Goal: Task Accomplishment & Management: Manage account settings

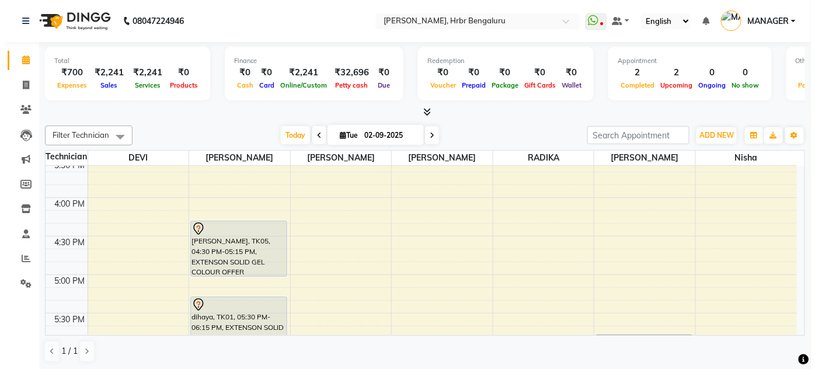
scroll to position [1210, 0]
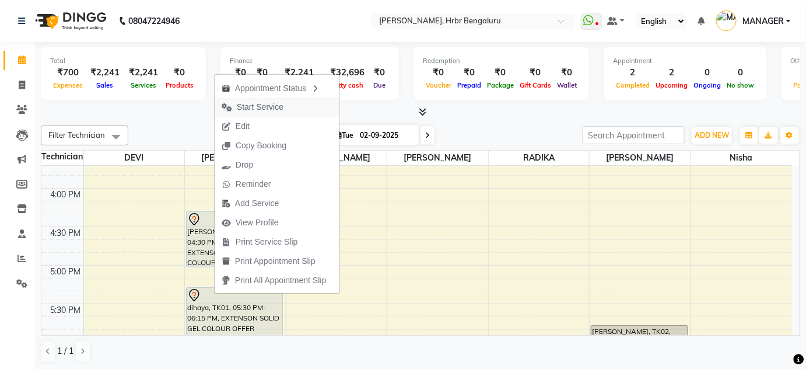
click at [253, 104] on span "Start Service" at bounding box center [260, 107] width 47 height 12
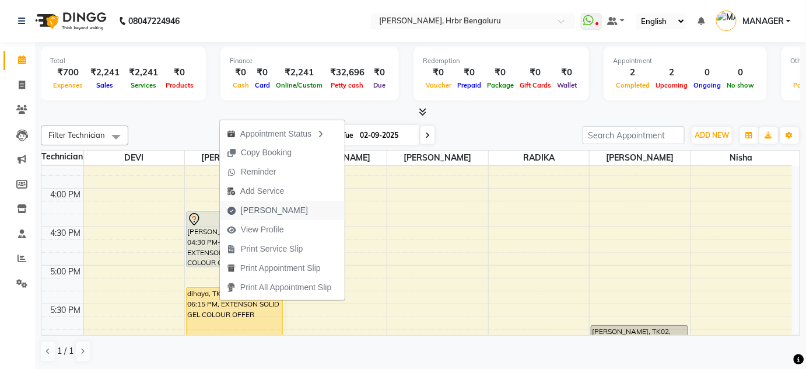
click at [261, 210] on span "Mark Done" at bounding box center [274, 210] width 67 height 12
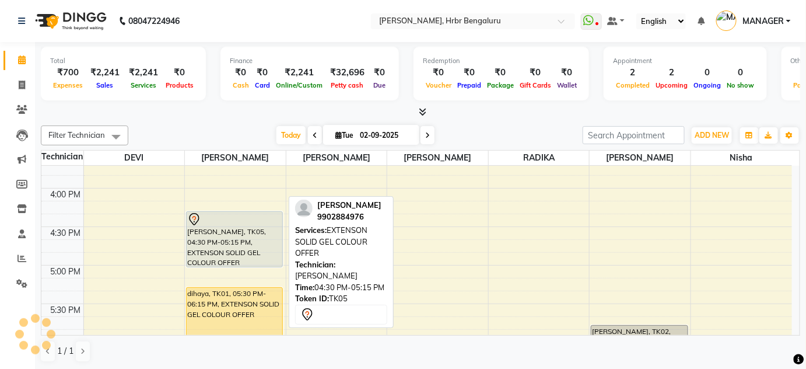
select select "service"
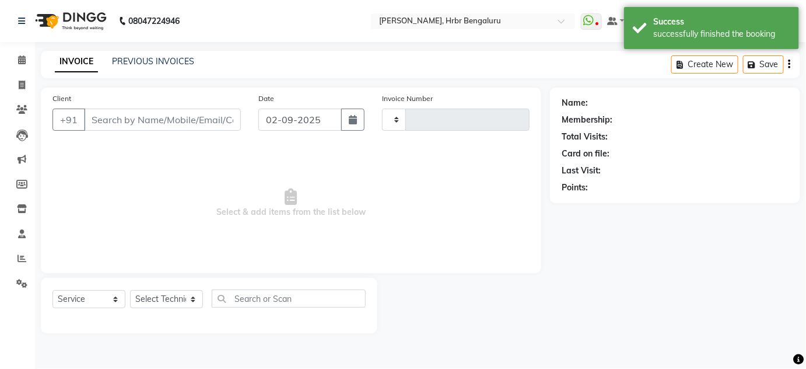
type input "1043"
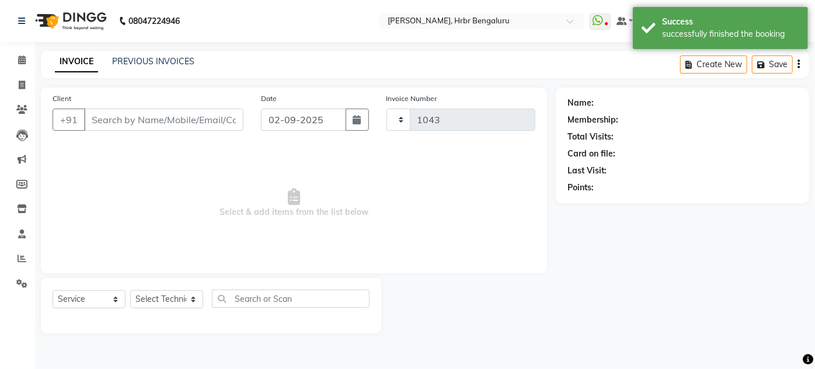
select select "3771"
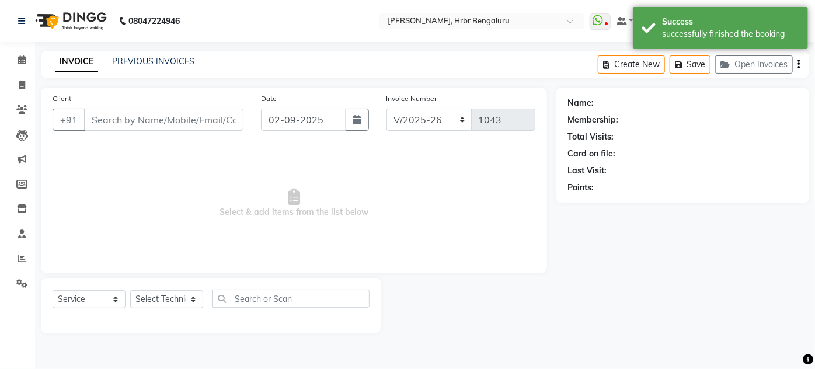
type input "94******97"
select select "77431"
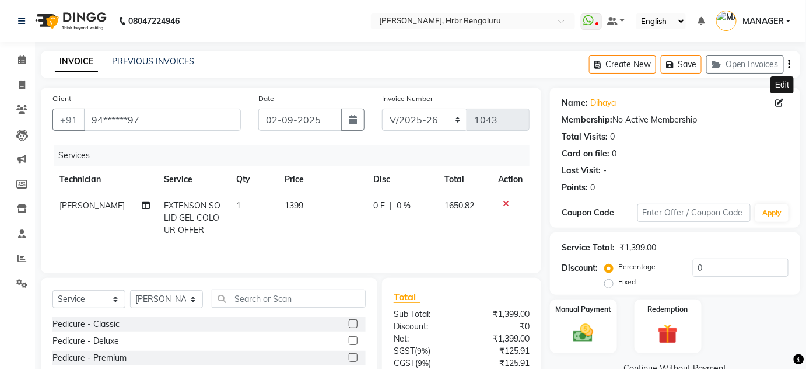
click at [780, 102] on icon at bounding box center [780, 103] width 8 height 8
select select "21"
select select "female"
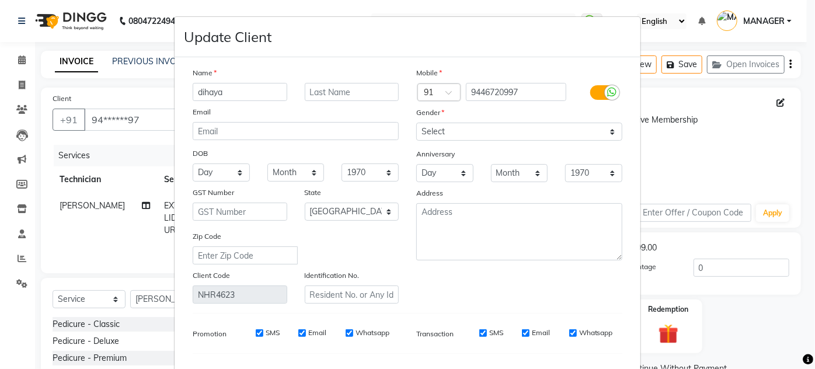
click at [118, 155] on ngb-modal-window "Update Client Name dihaya Email DOB Day 01 02 03 04 05 06 07 08 09 10 11 12 13 …" at bounding box center [407, 184] width 815 height 369
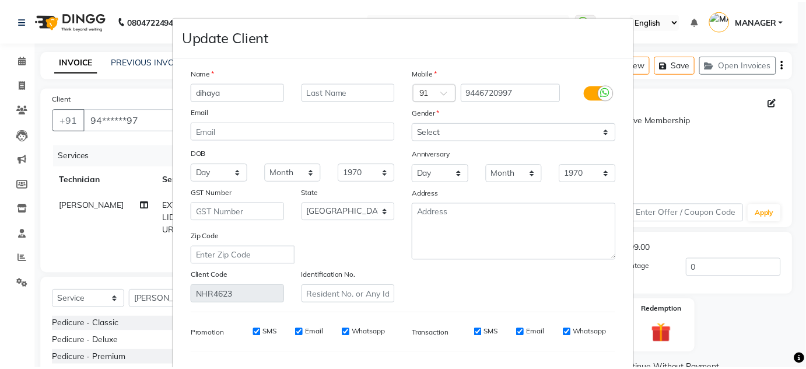
scroll to position [148, 0]
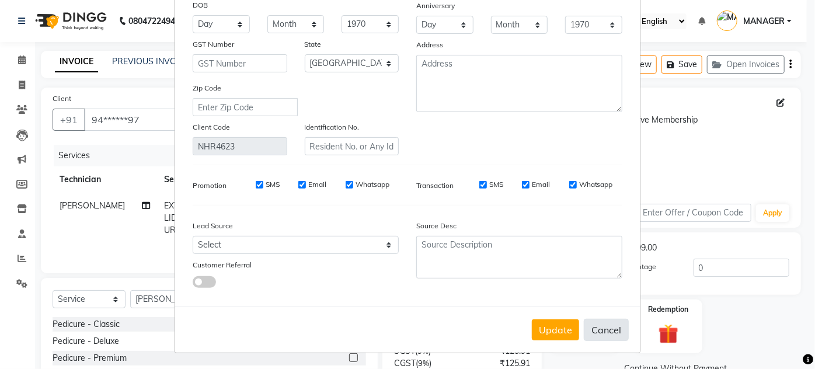
click at [605, 328] on button "Cancel" at bounding box center [606, 330] width 45 height 22
select select
select select "null"
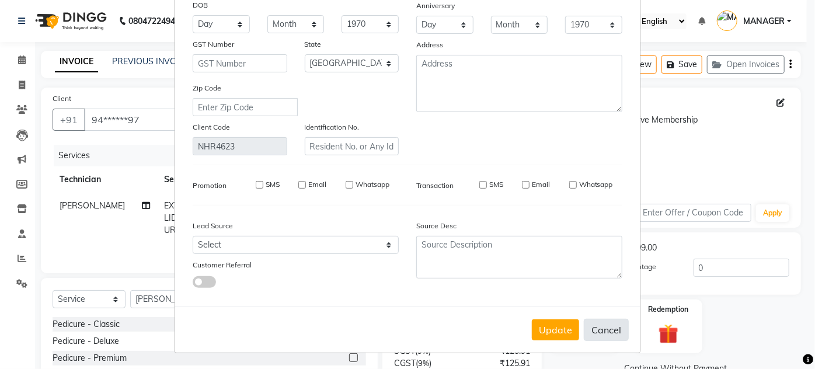
select select
checkbox input "false"
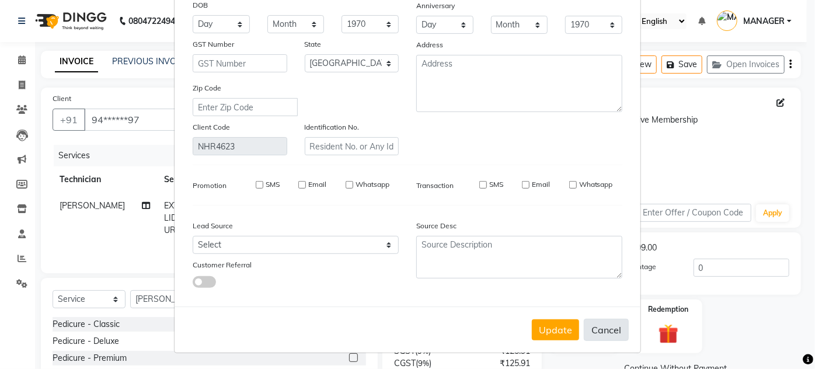
checkbox input "false"
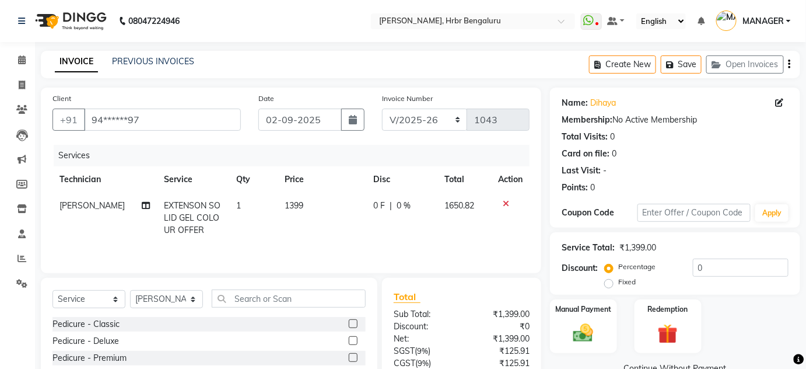
click at [76, 207] on span "[PERSON_NAME]" at bounding box center [92, 205] width 65 height 11
select select "77431"
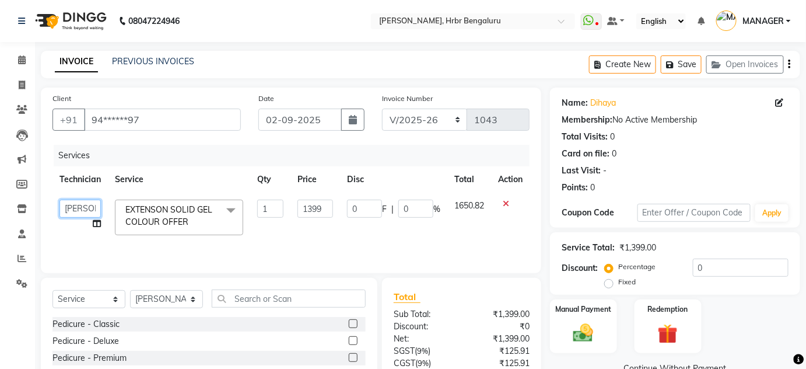
click at [76, 207] on select "DEVI HIMANSHU jyothi KEVIN MANAGER nisha RADIKA RITESH" at bounding box center [80, 209] width 41 height 18
click at [117, 298] on select "Select Service Product Membership Package Voucher Prepaid Gift Card" at bounding box center [89, 299] width 73 height 18
select select "P"
click at [53, 290] on select "Select Service Product Membership Package Voucher Prepaid Gift Card" at bounding box center [89, 299] width 73 height 18
click at [56, 326] on div "5k" at bounding box center [57, 324] width 9 height 12
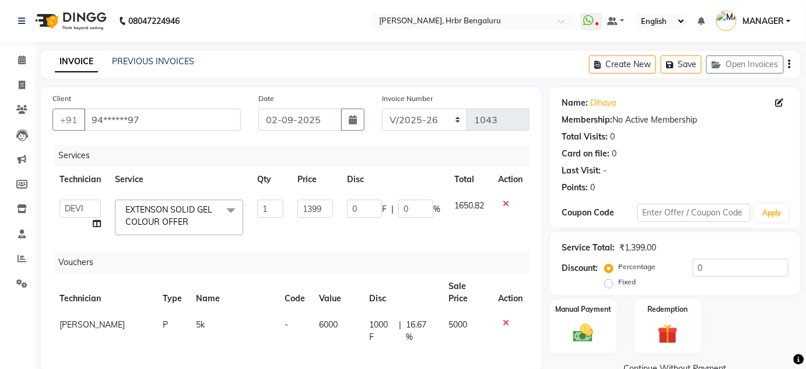
checkbox input "false"
click at [507, 200] on icon at bounding box center [506, 204] width 6 height 8
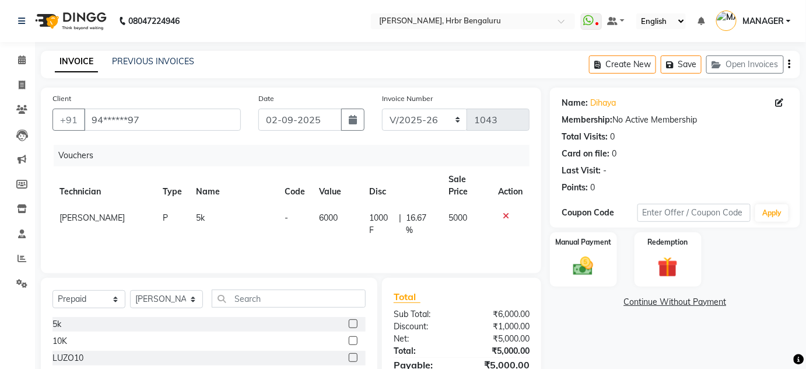
scroll to position [61, 0]
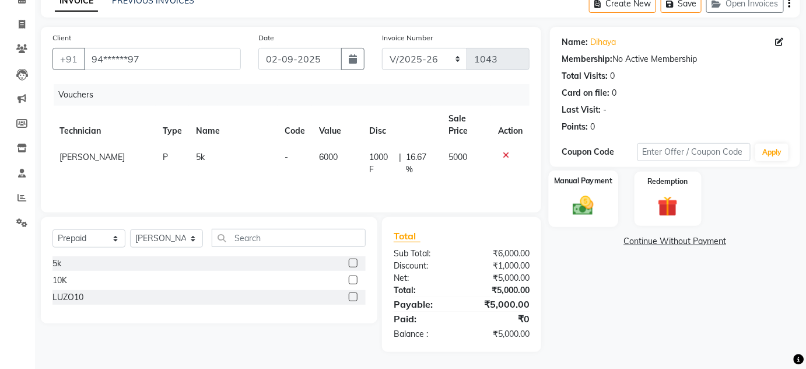
click at [600, 207] on img at bounding box center [584, 206] width 34 height 24
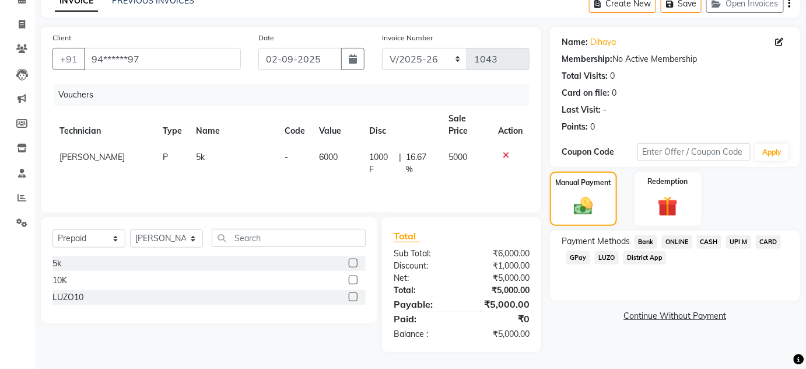
click at [766, 242] on span "CARD" at bounding box center [768, 241] width 25 height 13
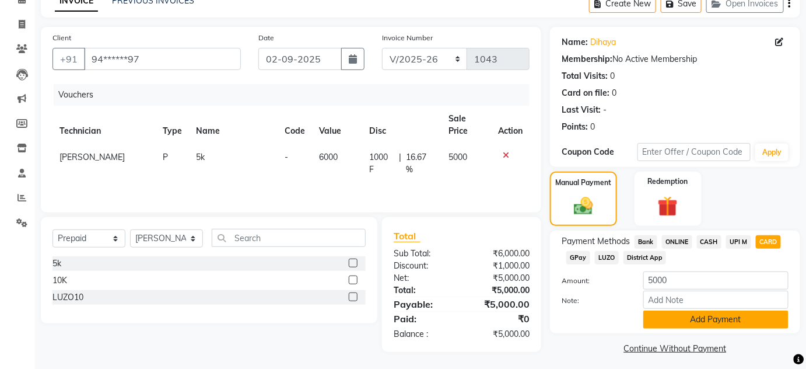
click at [739, 317] on button "Add Payment" at bounding box center [716, 319] width 145 height 18
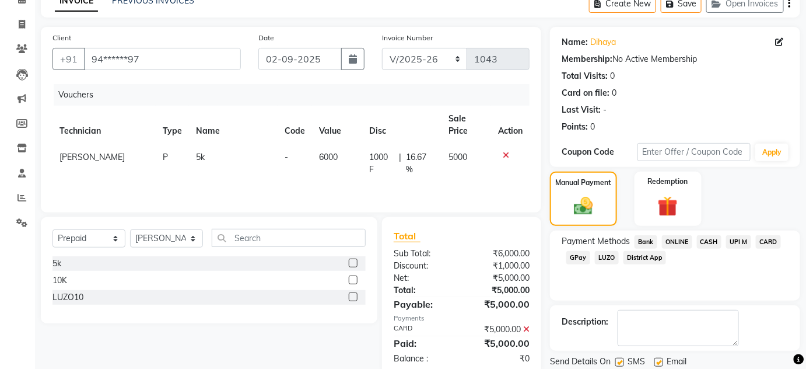
click at [68, 156] on span "[PERSON_NAME]" at bounding box center [92, 157] width 65 height 11
select select "77431"
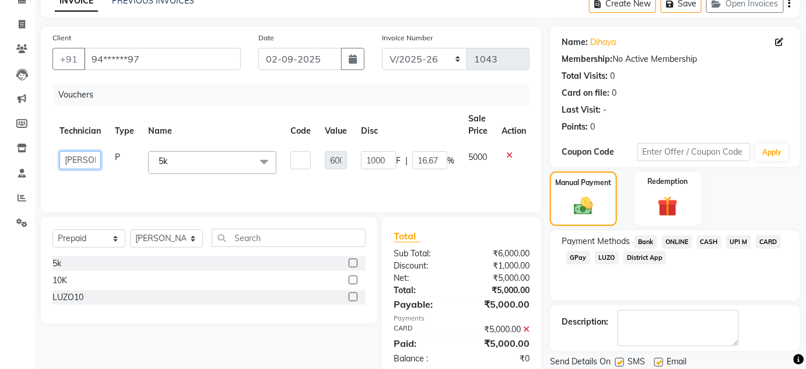
click at [68, 156] on select "DEVI HIMANSHU jyothi KEVIN MANAGER nisha RADIKA RITESH" at bounding box center [80, 160] width 41 height 18
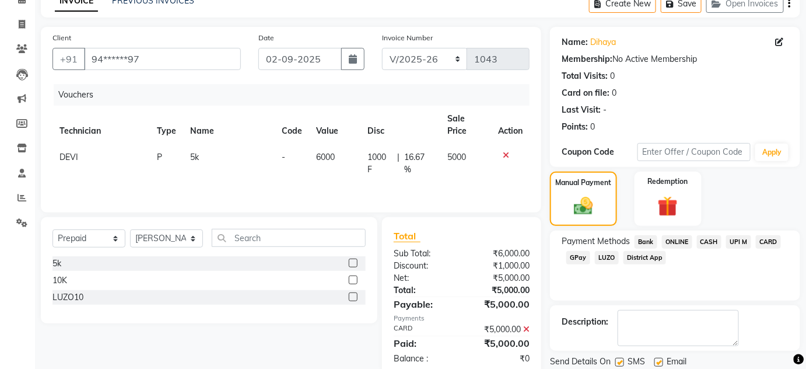
scroll to position [99, 0]
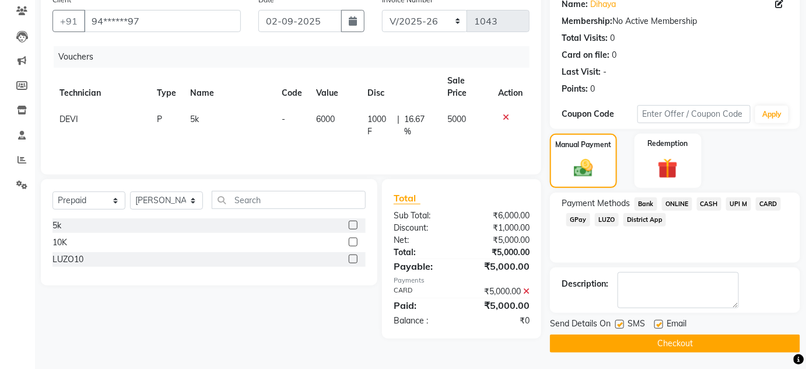
click at [649, 344] on button "Checkout" at bounding box center [675, 343] width 250 height 18
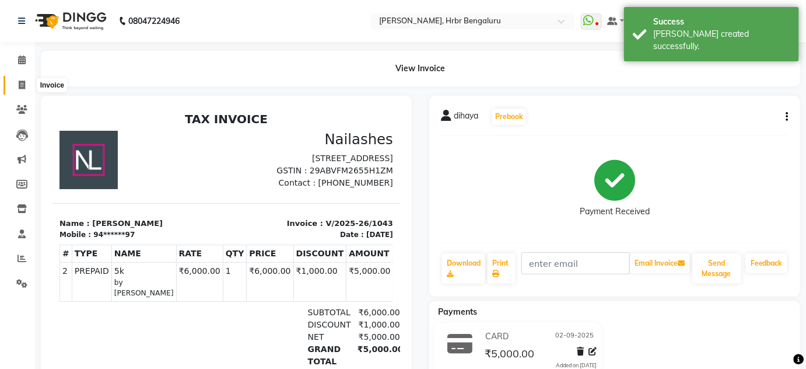
click at [22, 85] on icon at bounding box center [22, 85] width 6 height 9
select select "service"
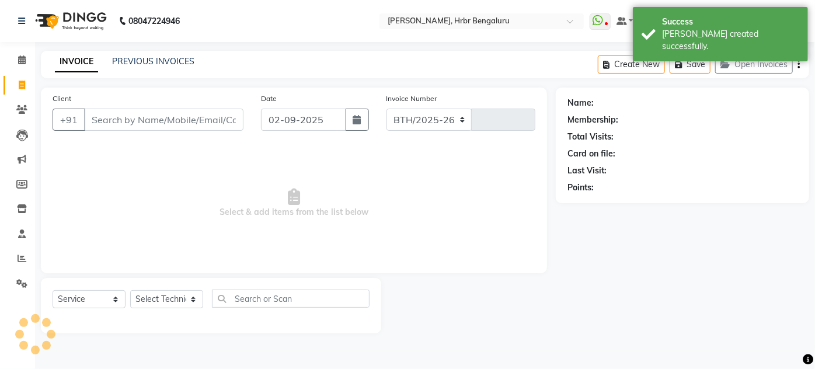
select select "3771"
type input "1044"
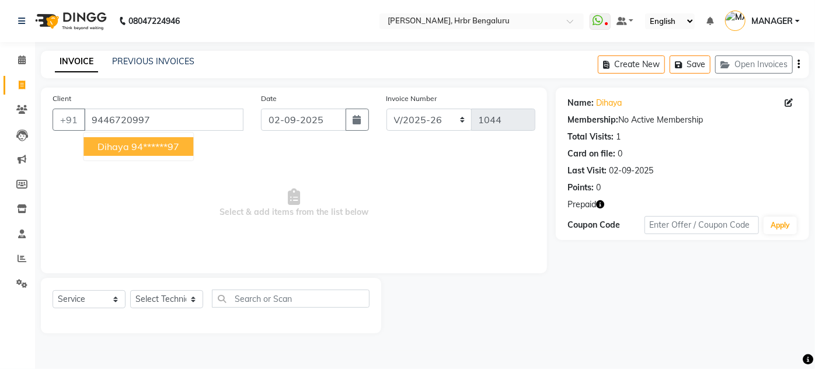
click at [159, 152] on ngb-highlight "94******97" at bounding box center [155, 147] width 48 height 12
type input "94******97"
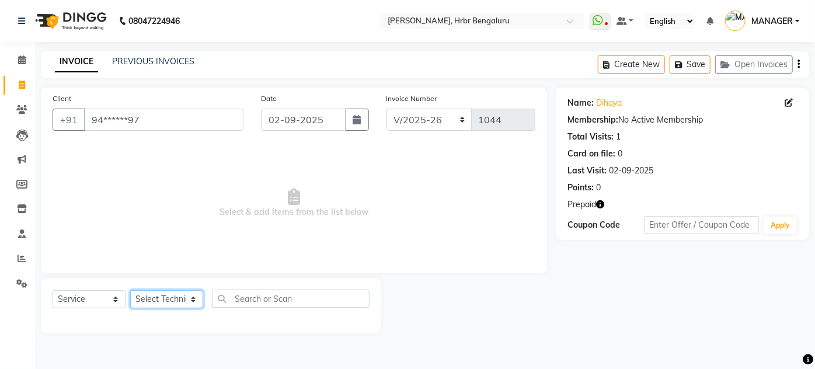
click at [162, 305] on select "Select Technician DEVI HIMANSHU jyothi KEVIN MANAGER nisha RADIKA RITESH" at bounding box center [166, 299] width 73 height 18
select select "77431"
click at [130, 290] on select "Select Technician DEVI HIMANSHU jyothi KEVIN MANAGER nisha RADIKA RITESH" at bounding box center [166, 299] width 73 height 18
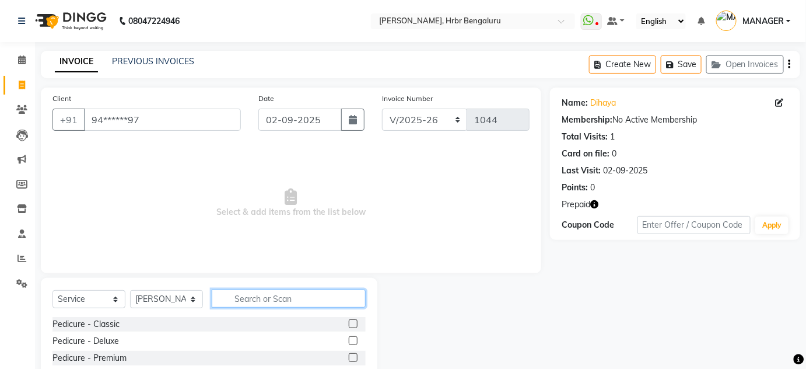
click at [238, 295] on input "text" at bounding box center [289, 298] width 154 height 18
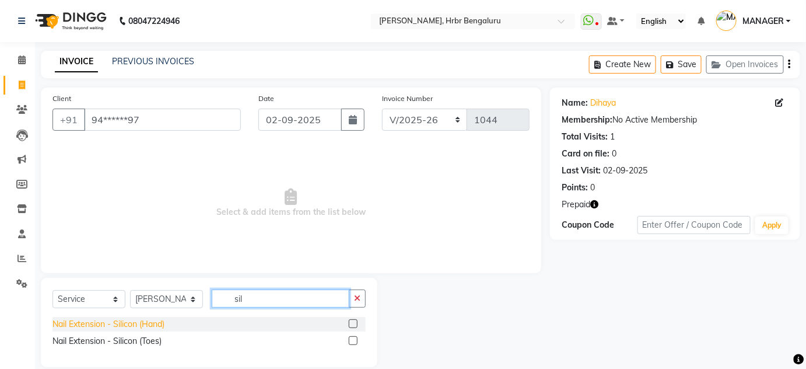
type input "sil"
click at [113, 324] on div "Nail Extension - Silicon (Hand)" at bounding box center [109, 324] width 112 height 12
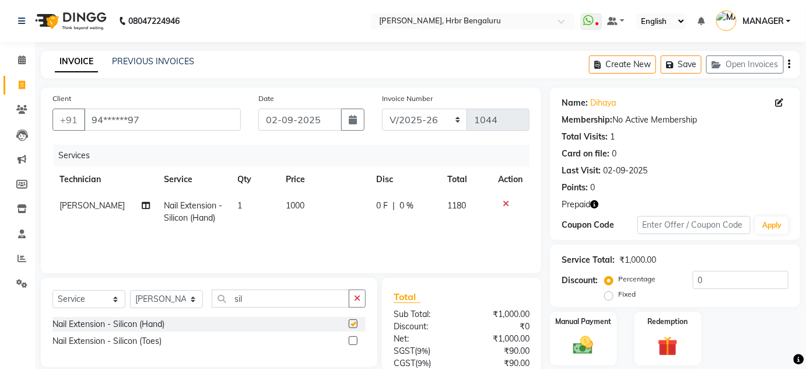
checkbox input "false"
click at [248, 302] on input "sil" at bounding box center [281, 298] width 138 height 18
type input "s"
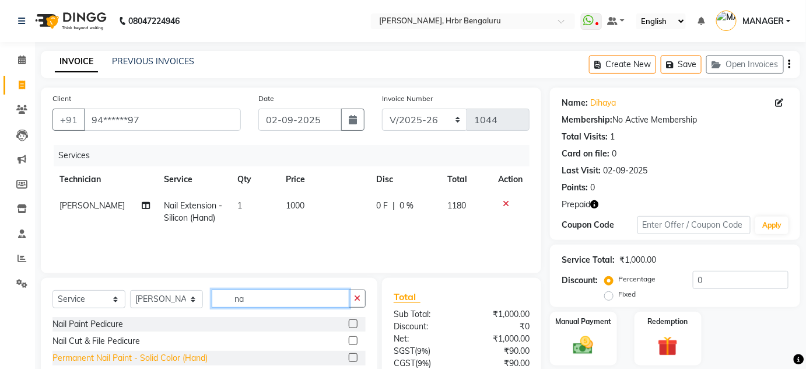
type input "na"
click at [116, 362] on div "Permanent Nail Paint - Solid Color (Hand)" at bounding box center [130, 358] width 155 height 12
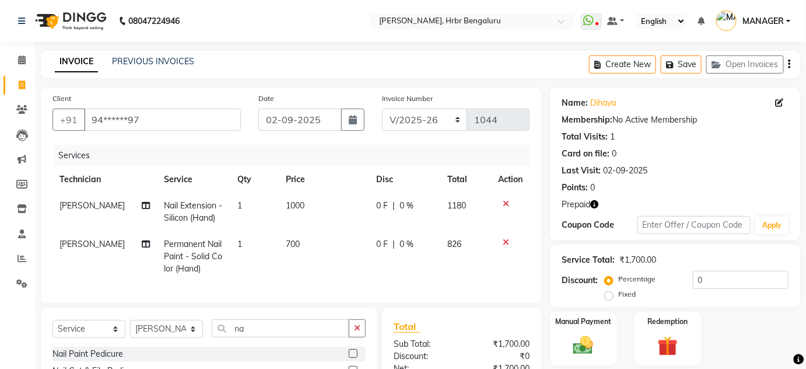
checkbox input "false"
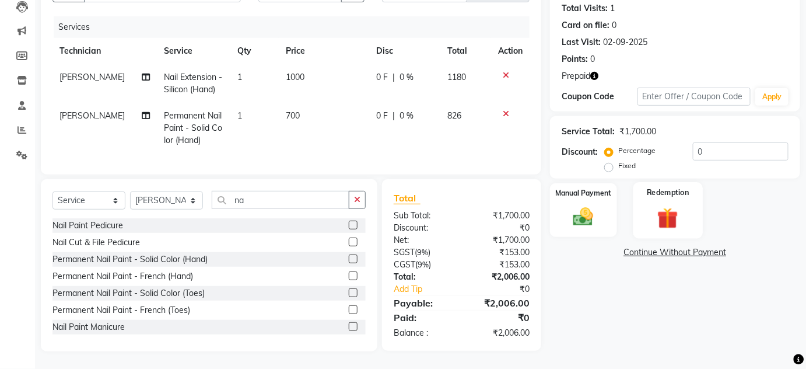
click at [654, 207] on img at bounding box center [668, 218] width 34 height 26
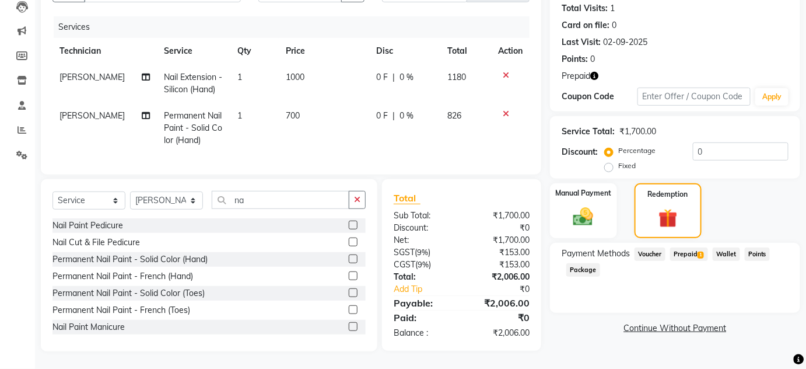
click at [688, 247] on span "Prepaid 1" at bounding box center [690, 253] width 38 height 13
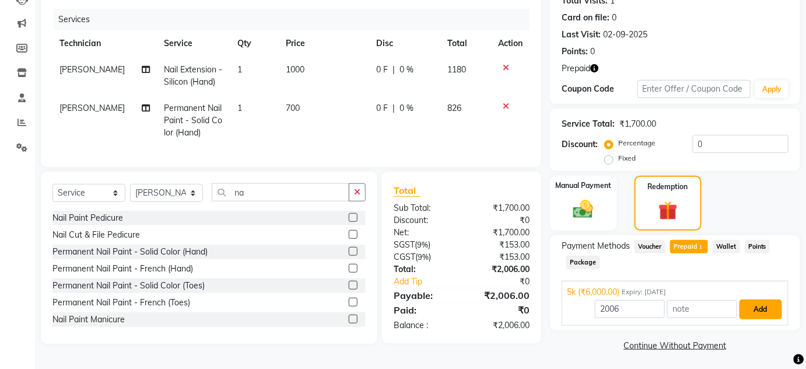
click at [743, 303] on button "Add" at bounding box center [761, 309] width 43 height 20
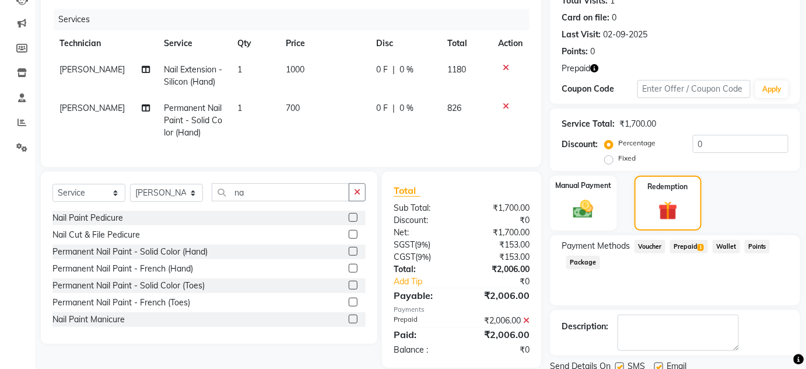
scroll to position [179, 0]
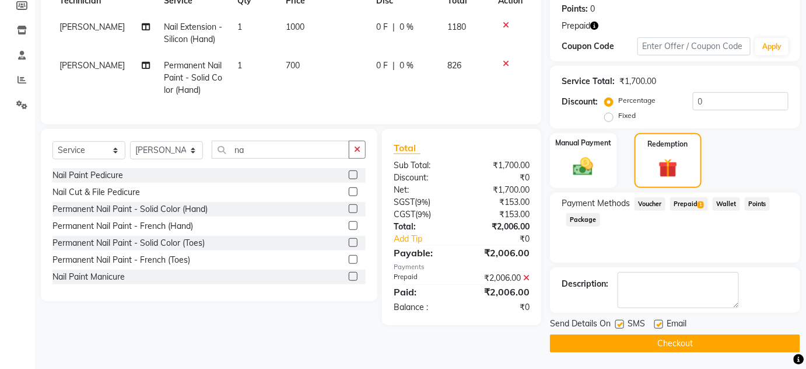
click at [676, 341] on button "Checkout" at bounding box center [675, 343] width 250 height 18
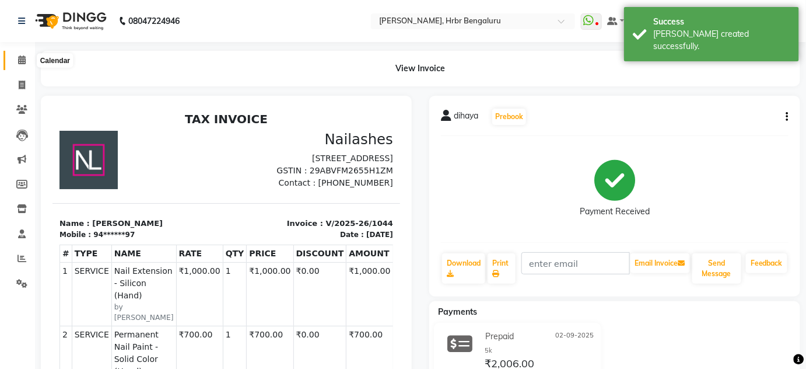
click at [20, 57] on icon at bounding box center [22, 59] width 8 height 9
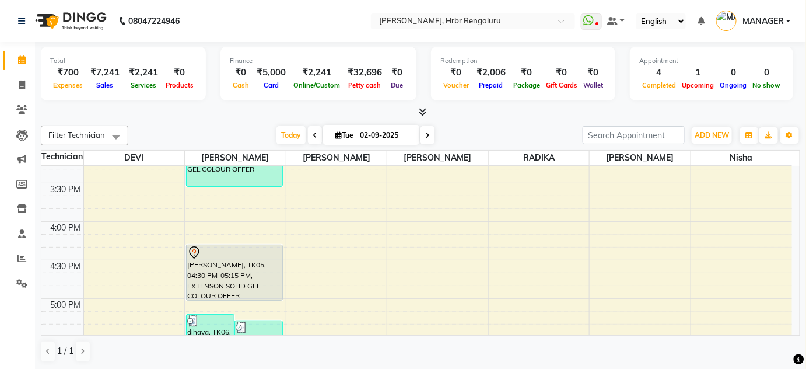
scroll to position [1186, 0]
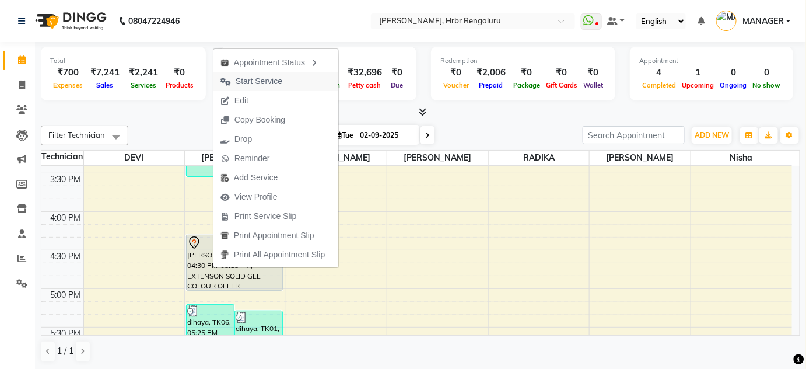
click at [242, 76] on span "Start Service" at bounding box center [259, 81] width 47 height 12
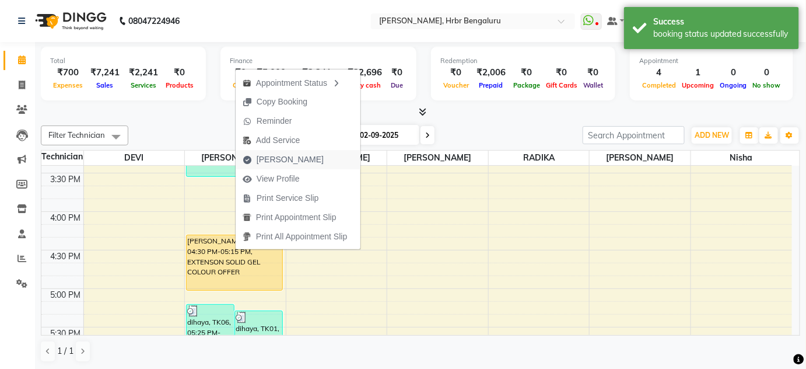
click at [281, 157] on span "Mark Done" at bounding box center [290, 159] width 67 height 12
select select "service"
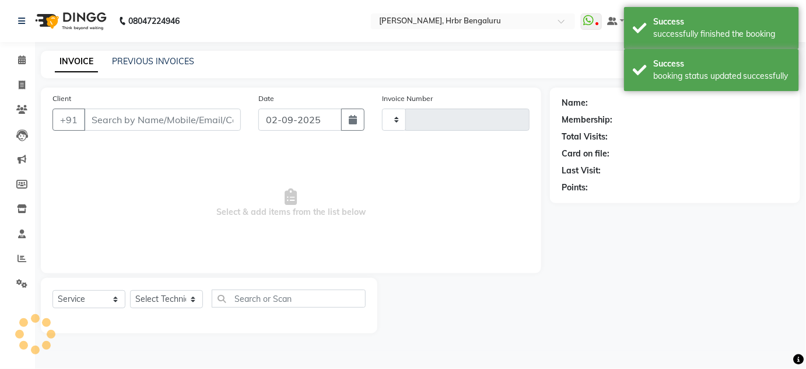
type input "1045"
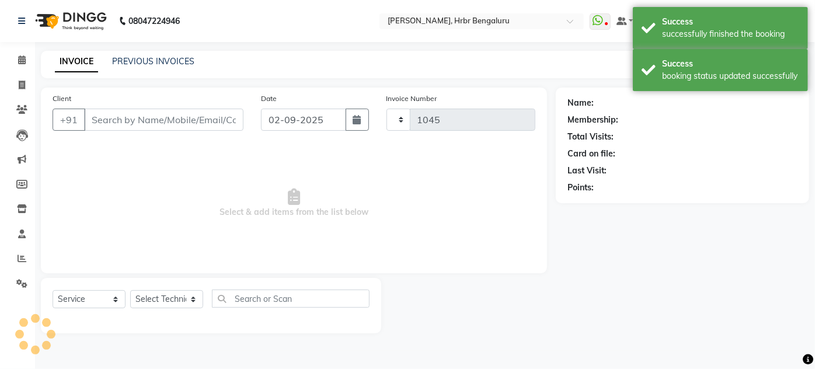
select select "3771"
type input "99******76"
select select "77431"
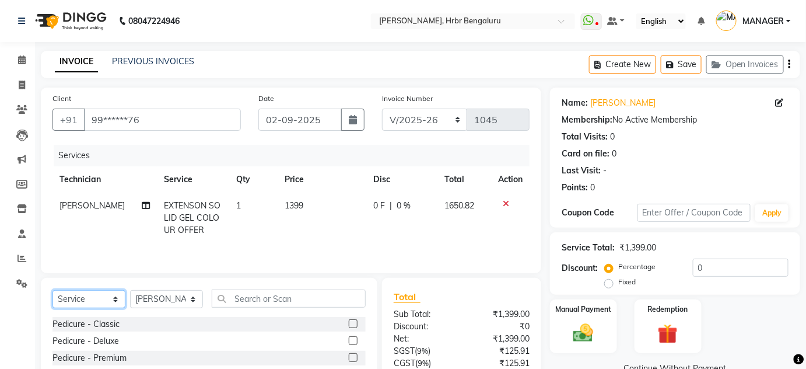
click at [99, 299] on select "Select Service Product Membership Package Voucher Prepaid Gift Card" at bounding box center [89, 299] width 73 height 18
select select "P"
click at [53, 290] on select "Select Service Product Membership Package Voucher Prepaid Gift Card" at bounding box center [89, 299] width 73 height 18
click at [57, 322] on div "5k" at bounding box center [57, 324] width 9 height 12
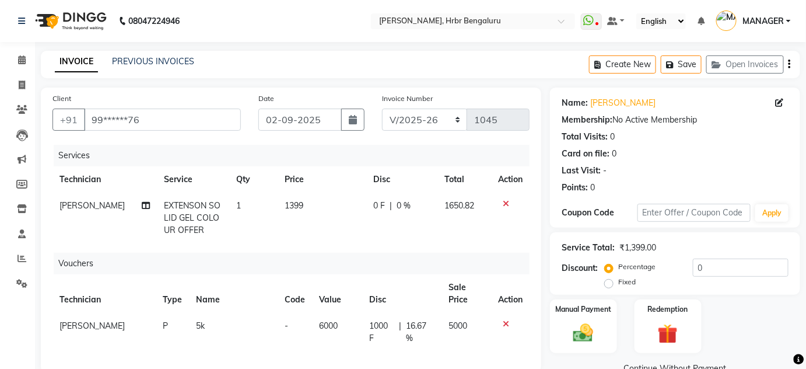
checkbox input "false"
click at [62, 321] on span "[PERSON_NAME]" at bounding box center [92, 325] width 65 height 11
select select "77431"
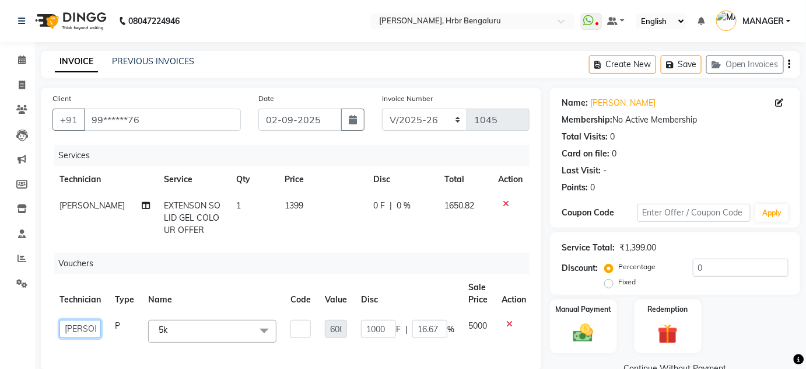
click at [62, 321] on select "DEVI HIMANSHU jyothi KEVIN MANAGER nisha RADIKA RITESH" at bounding box center [80, 329] width 41 height 18
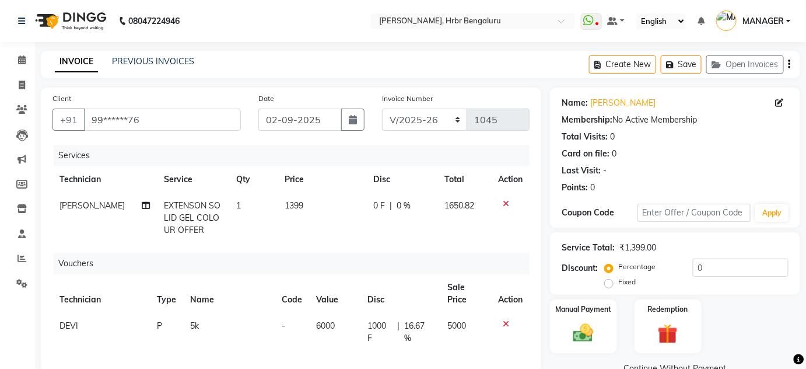
click at [503, 204] on icon at bounding box center [506, 204] width 6 height 8
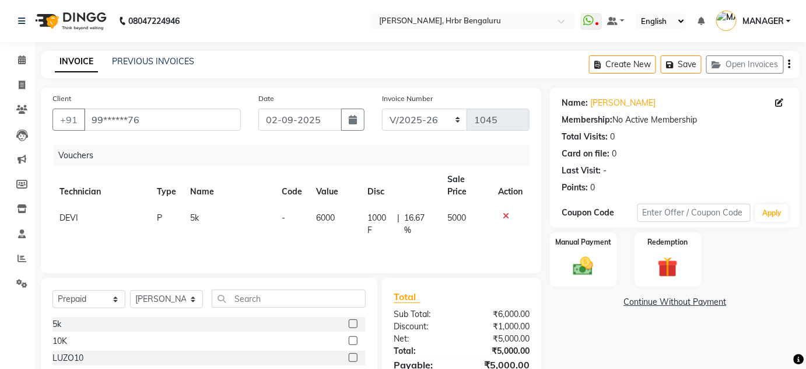
scroll to position [61, 0]
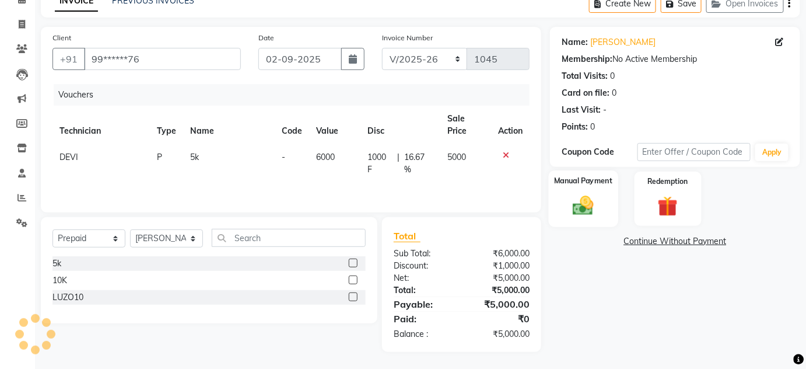
click at [603, 209] on div "Manual Payment" at bounding box center [583, 198] width 69 height 57
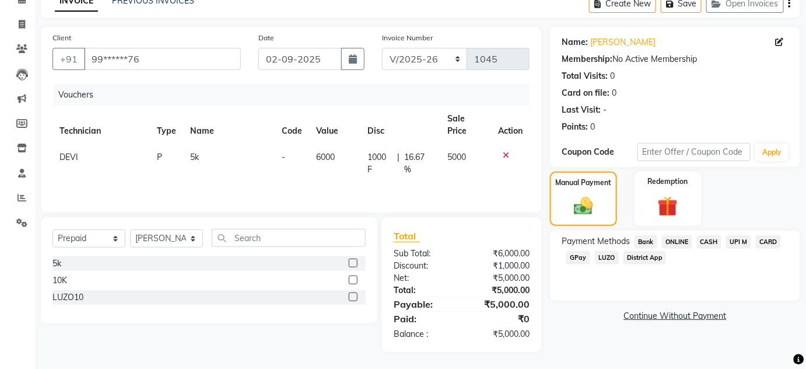
click at [672, 242] on span "ONLINE" at bounding box center [677, 241] width 30 height 13
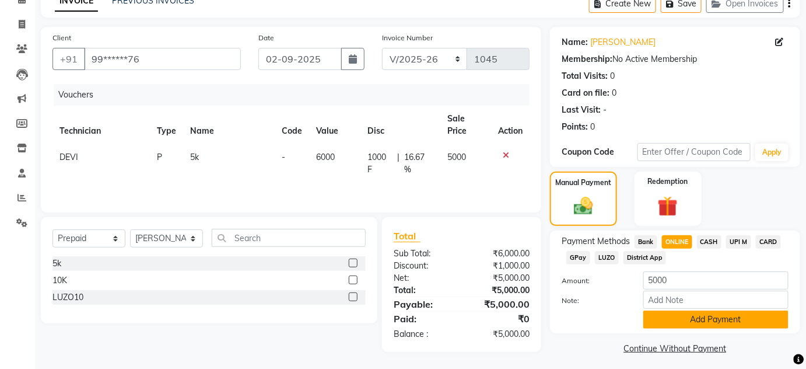
click at [687, 320] on button "Add Payment" at bounding box center [716, 319] width 145 height 18
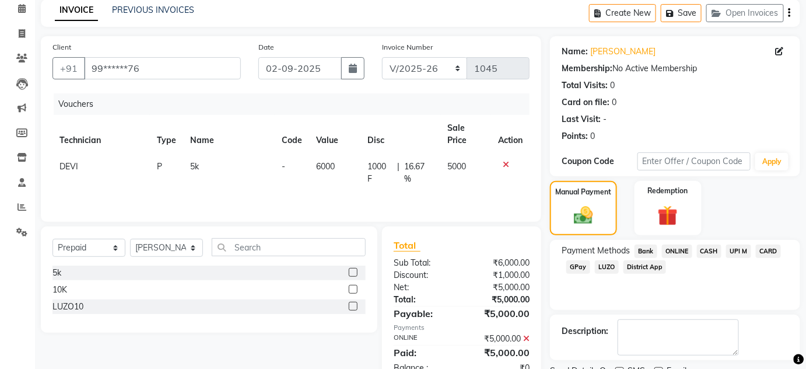
scroll to position [99, 0]
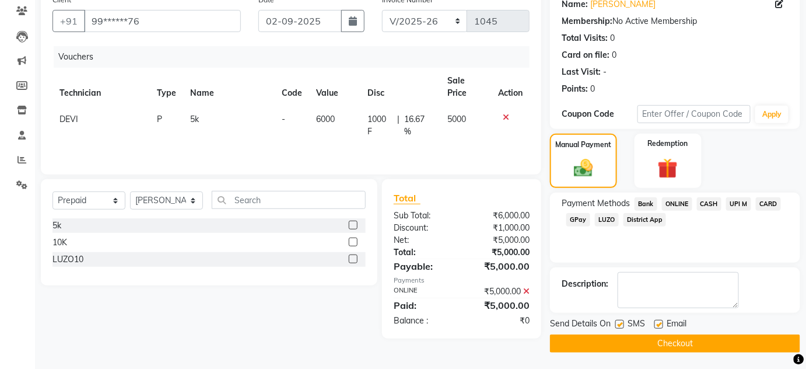
click at [640, 338] on button "Checkout" at bounding box center [675, 343] width 250 height 18
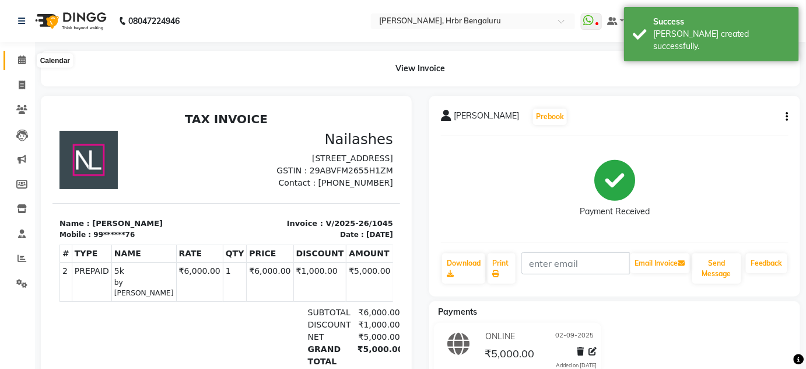
click at [23, 57] on icon at bounding box center [22, 59] width 8 height 9
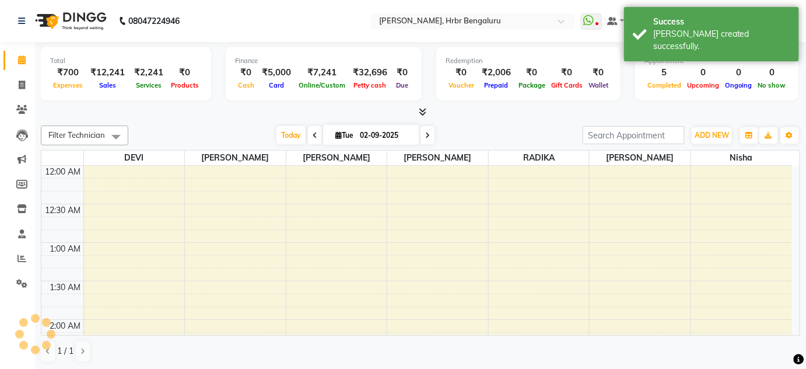
scroll to position [457, 0]
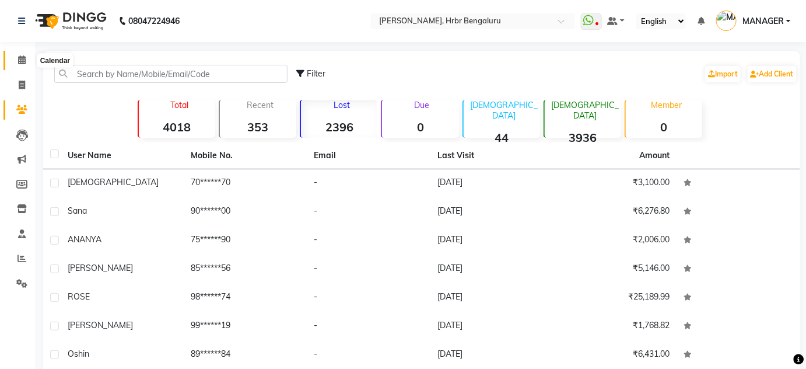
click at [23, 60] on icon at bounding box center [22, 59] width 8 height 9
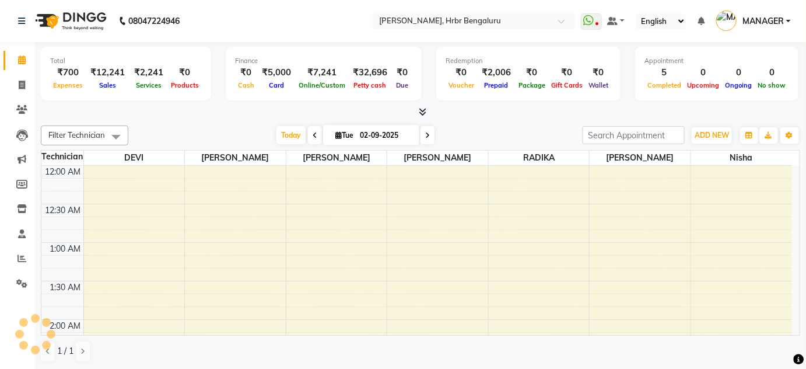
scroll to position [457, 0]
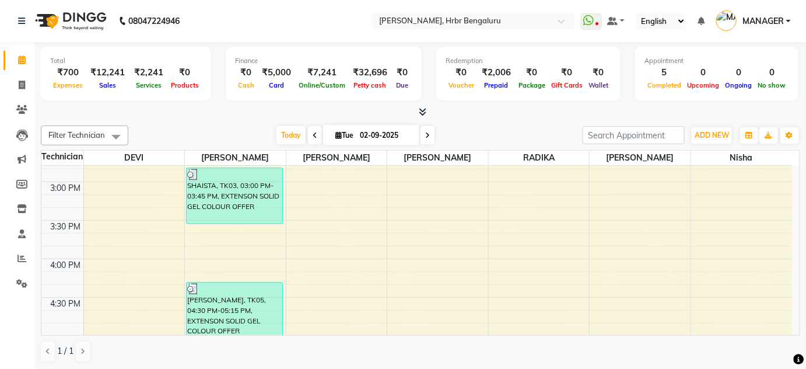
scroll to position [1158, 0]
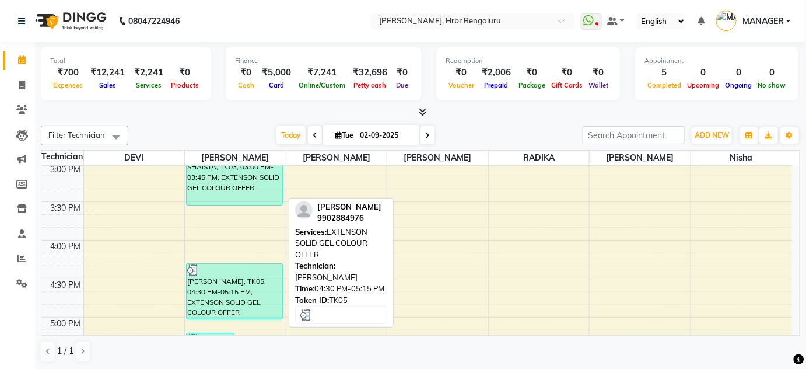
click at [251, 288] on div "[PERSON_NAME], TK05, 04:30 PM-05:15 PM, EXTENSON SOLID GEL COLOUR OFFER" at bounding box center [235, 291] width 96 height 55
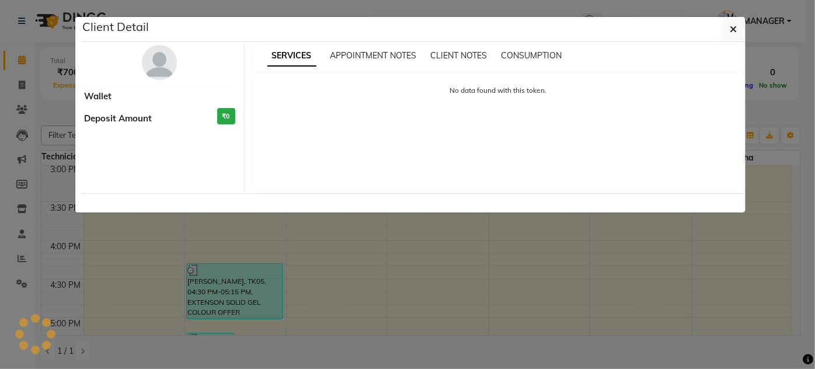
select select "3"
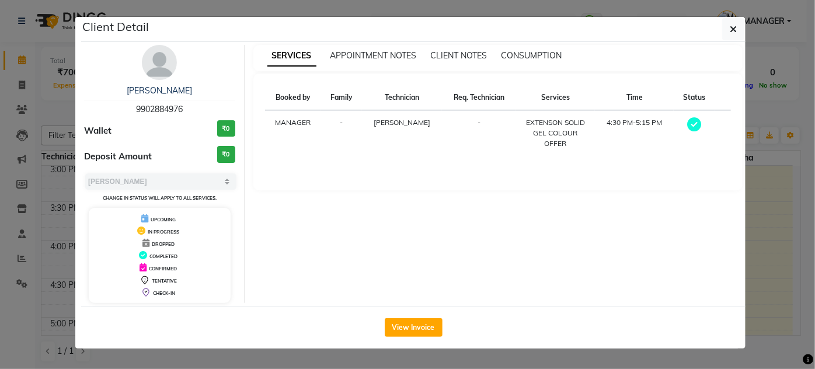
click at [162, 104] on span "9902884976" at bounding box center [159, 109] width 47 height 11
copy span "9902884976"
click at [61, 111] on ngb-modal-window "Client Detail pavithra 9902884976 Wallet ₹0 Deposit Amount ₹0 Select MARK DONE …" at bounding box center [407, 184] width 815 height 369
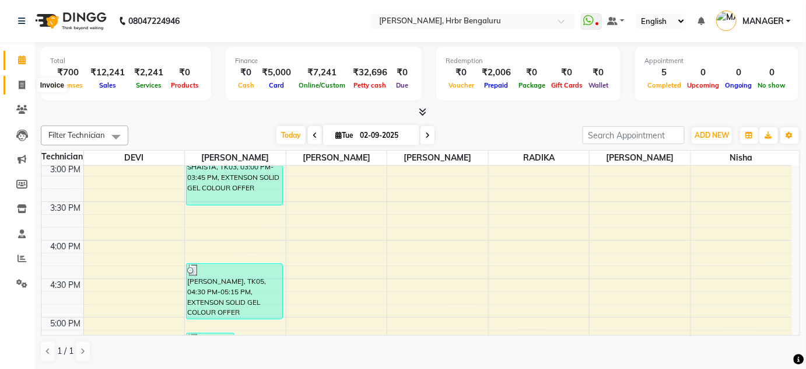
click at [22, 89] on icon at bounding box center [22, 85] width 6 height 9
select select "3771"
select select "service"
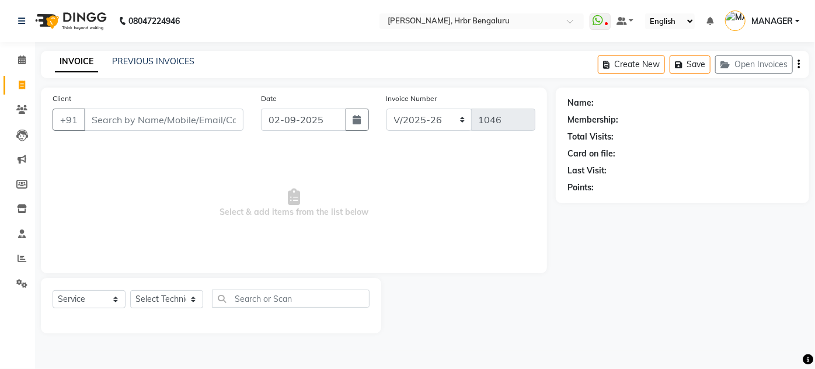
click at [89, 121] on input "Client" at bounding box center [163, 120] width 159 height 22
type input "9902884976"
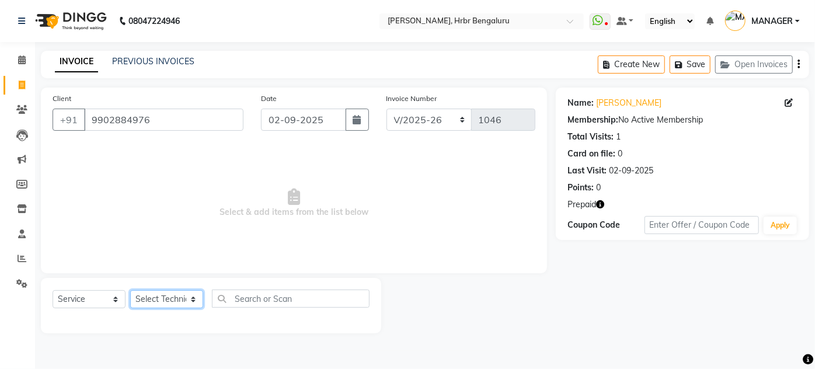
click at [174, 298] on select "Select Technician DEVI HIMANSHU jyothi KEVIN MANAGER nisha RADIKA RITESH" at bounding box center [166, 299] width 73 height 18
select select "77431"
click at [130, 290] on select "Select Technician DEVI HIMANSHU jyothi KEVIN MANAGER nisha RADIKA RITESH" at bounding box center [166, 299] width 73 height 18
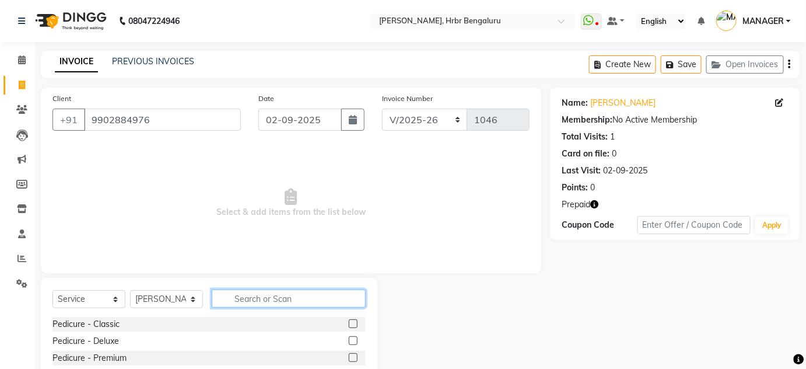
click at [252, 296] on input "text" at bounding box center [289, 298] width 154 height 18
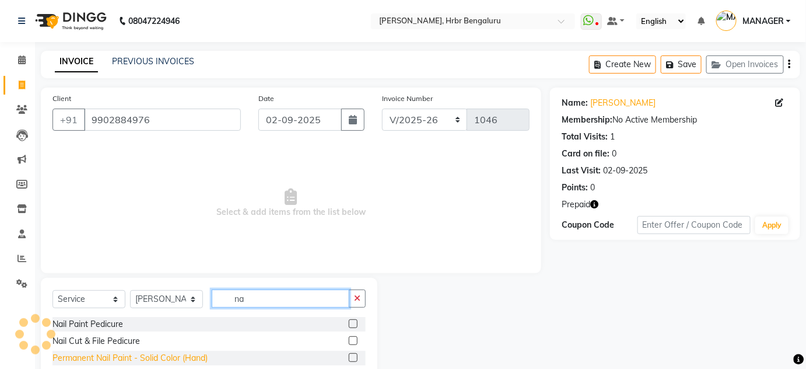
type input "na"
click at [145, 357] on div "Permanent Nail Paint - Solid Color (Hand)" at bounding box center [130, 358] width 155 height 12
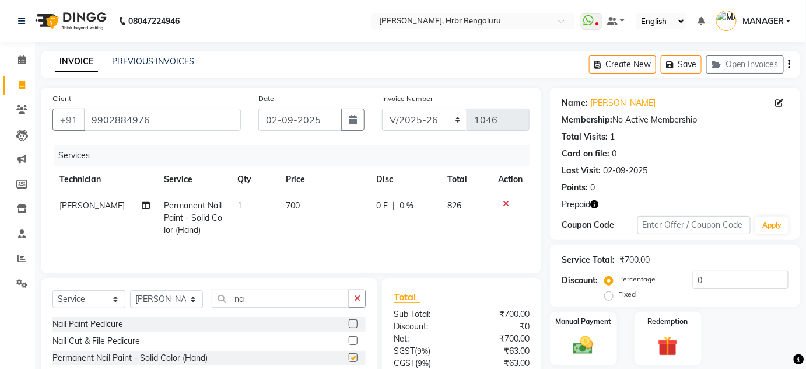
checkbox input "false"
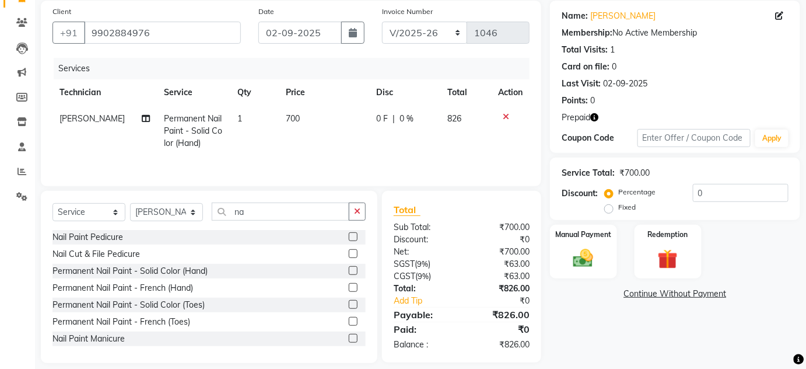
scroll to position [93, 0]
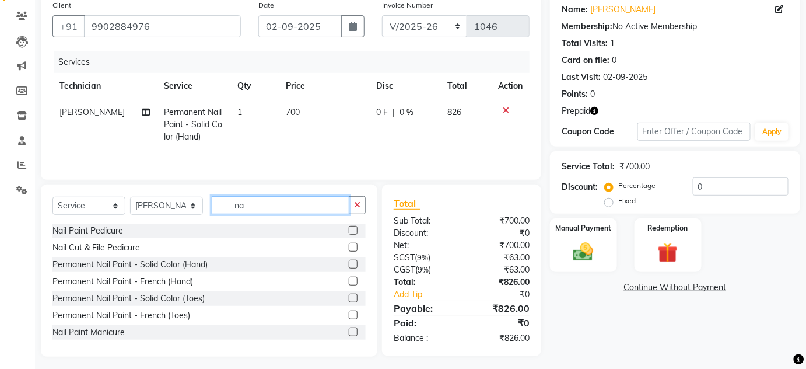
click at [257, 205] on input "na" at bounding box center [281, 205] width 138 height 18
type input "n"
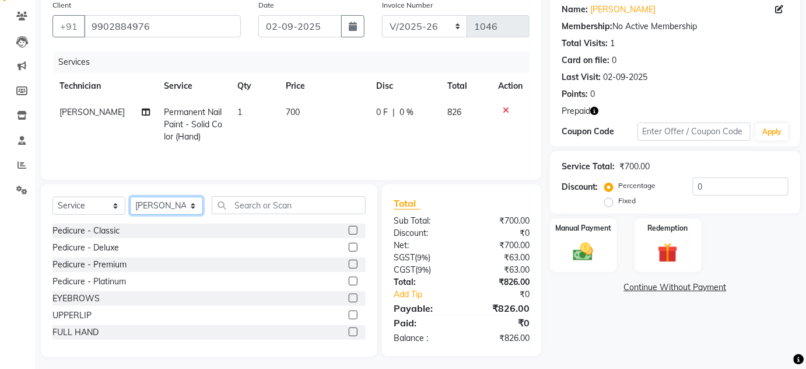
click at [170, 211] on select "Select Technician DEVI HIMANSHU jyothi KEVIN MANAGER nisha RADIKA RITESH" at bounding box center [166, 206] width 73 height 18
select select "82748"
click at [130, 197] on select "Select Technician DEVI HIMANSHU jyothi KEVIN MANAGER nisha RADIKA RITESH" at bounding box center [166, 206] width 73 height 18
click at [252, 208] on input "text" at bounding box center [289, 205] width 154 height 18
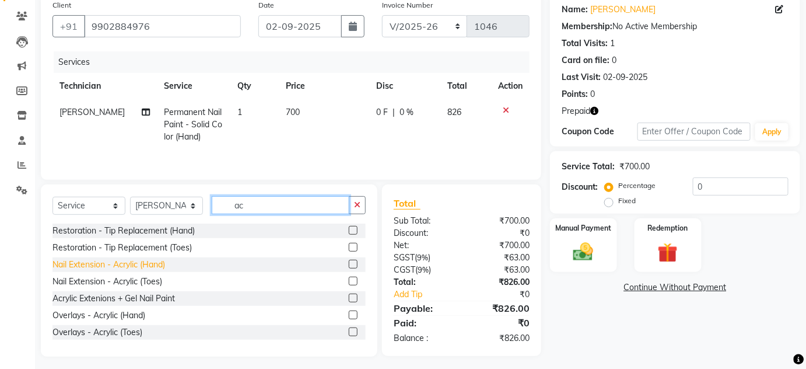
type input "ac"
click at [139, 270] on div "Nail Extension - Acrylic (Hand)" at bounding box center [109, 265] width 113 height 12
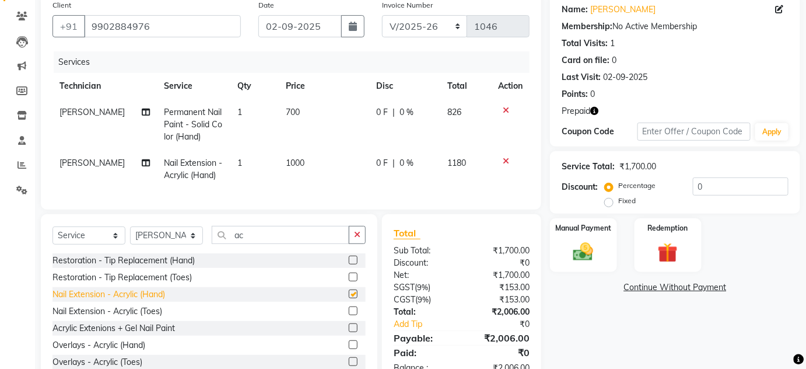
checkbox input "false"
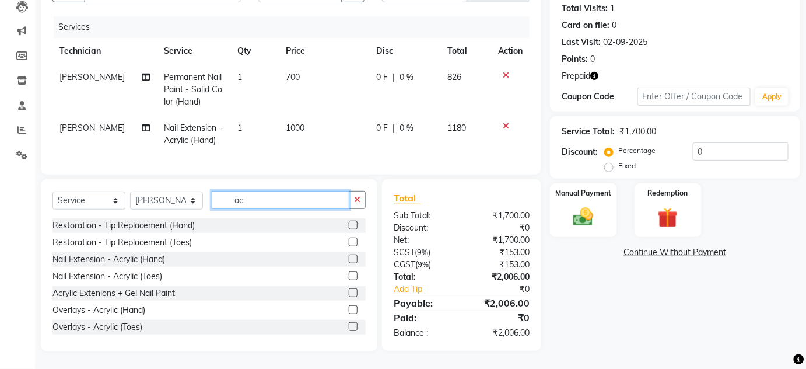
click at [257, 200] on input "ac" at bounding box center [281, 200] width 138 height 18
type input "a"
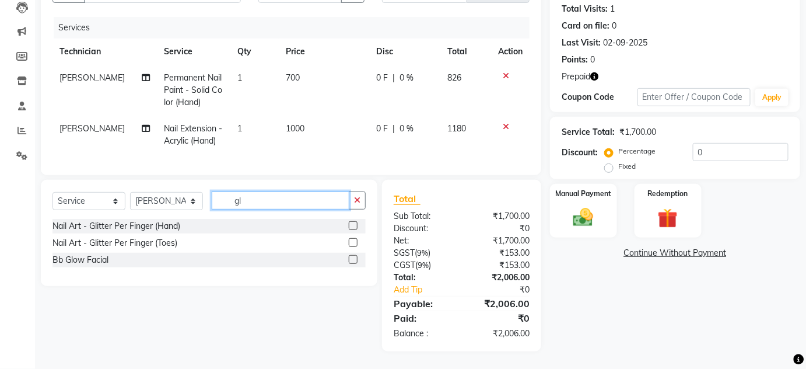
scroll to position [135, 0]
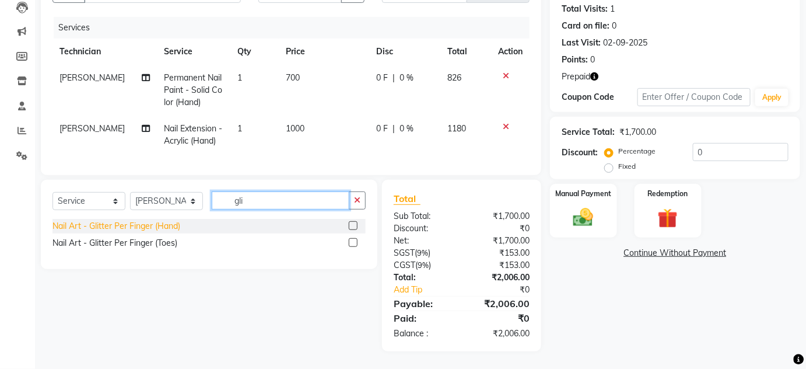
type input "gli"
click at [130, 228] on div "Nail Art - Glitter Per Finger (Hand)" at bounding box center [117, 226] width 128 height 12
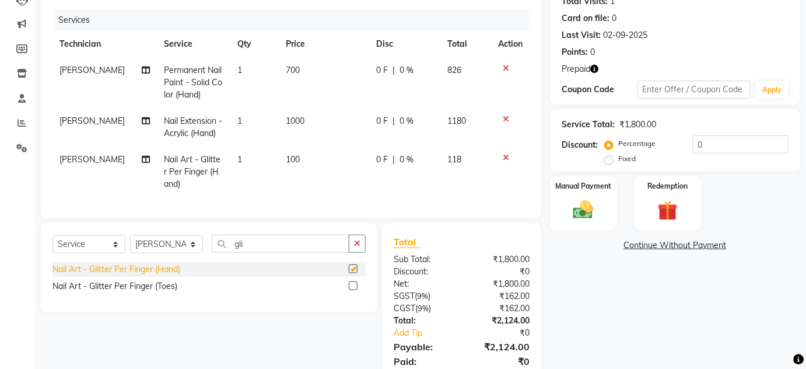
checkbox input "false"
click at [243, 156] on td "1" at bounding box center [255, 171] width 48 height 51
select select "82748"
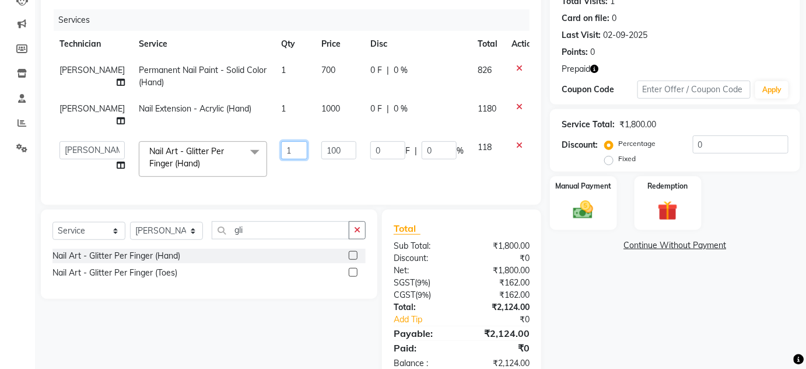
click at [281, 142] on input "1" at bounding box center [294, 150] width 26 height 18
type input "5"
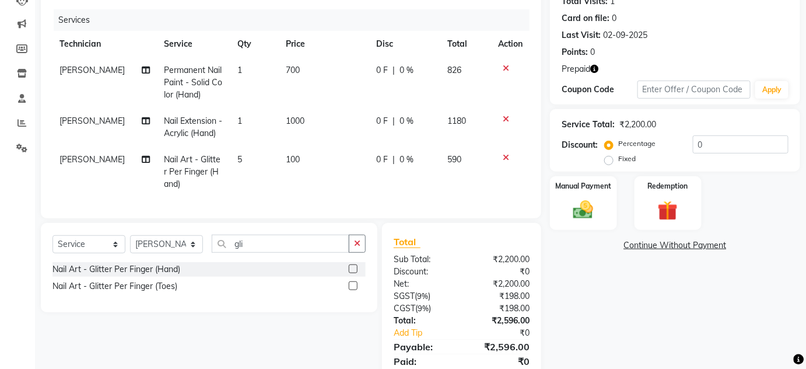
click at [278, 161] on tr "HIMANSHU Nail Art - Glitter Per Finger (Hand) 5 100 0 F | 0 % 590" at bounding box center [291, 171] width 477 height 51
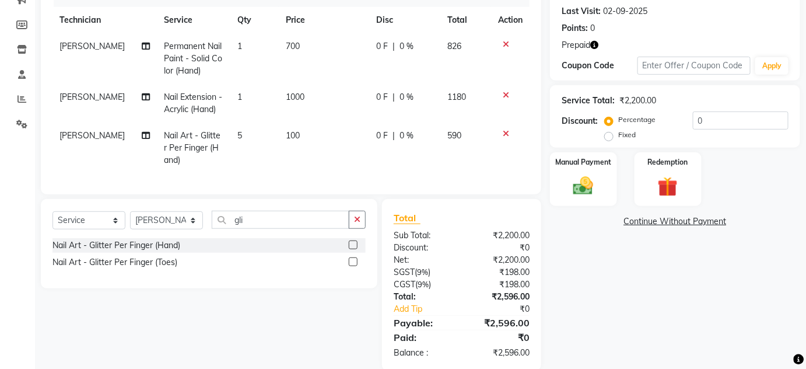
scroll to position [186, 0]
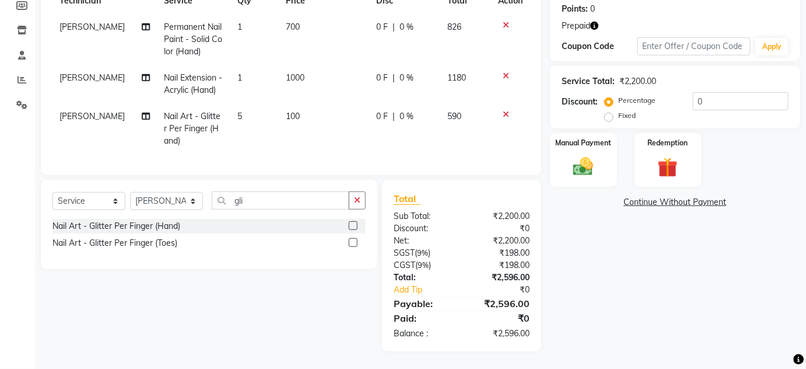
click at [504, 21] on icon at bounding box center [506, 25] width 6 height 8
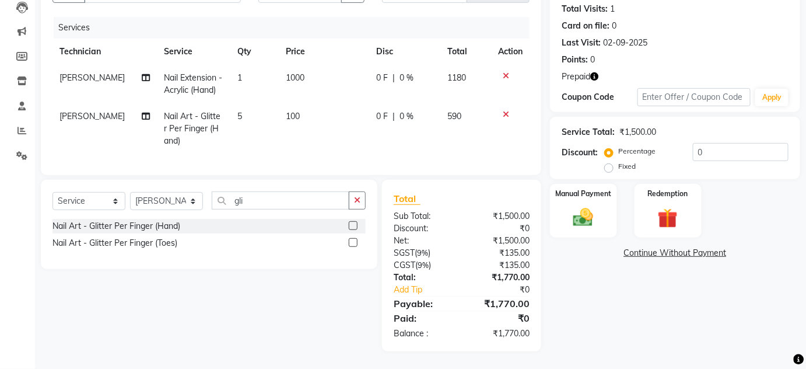
scroll to position [135, 0]
click at [256, 110] on td "5" at bounding box center [255, 128] width 48 height 51
select select "82748"
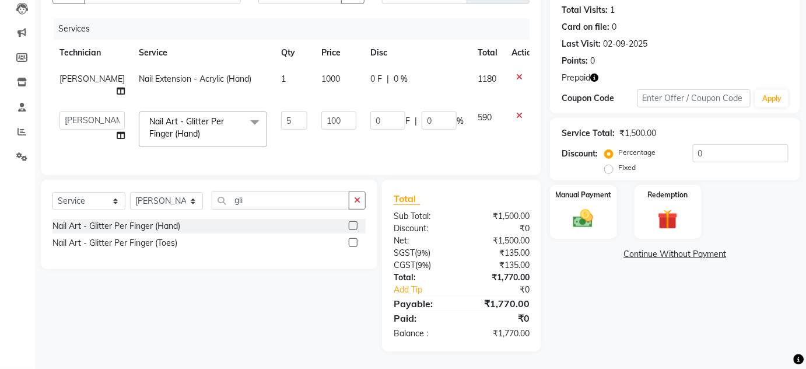
click at [516, 111] on icon at bounding box center [519, 115] width 6 height 8
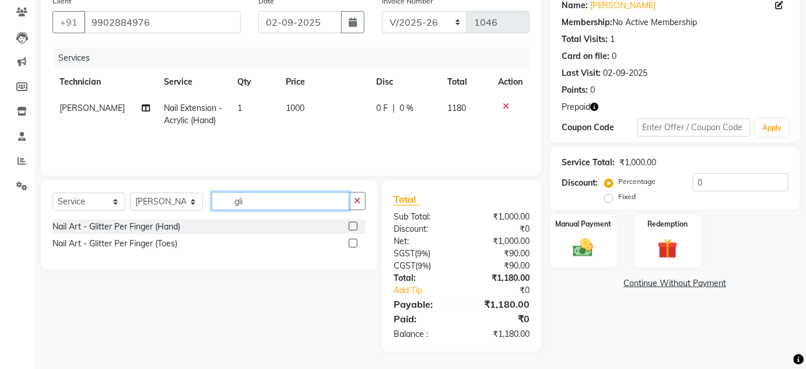
click at [281, 202] on input "gli" at bounding box center [281, 201] width 138 height 18
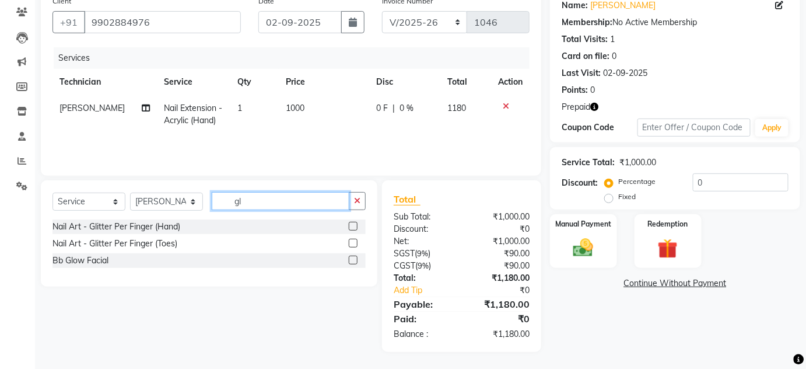
type input "g"
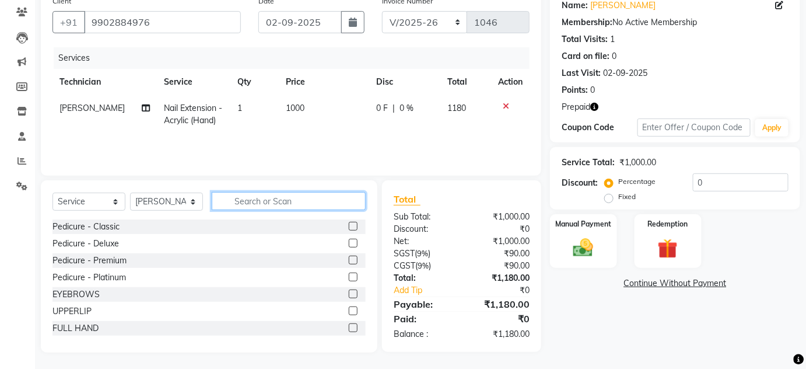
type input "a"
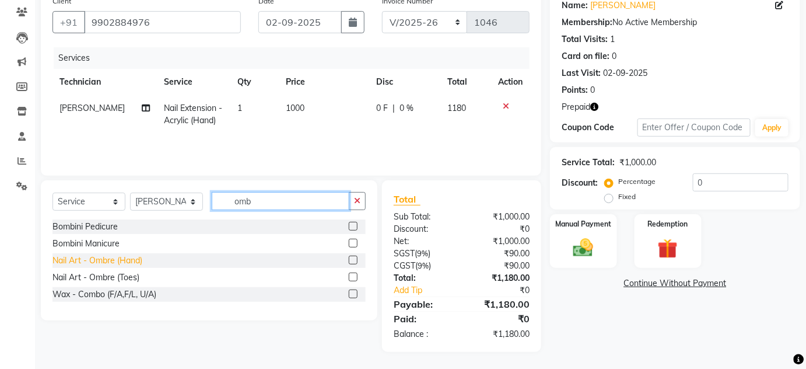
type input "omb"
click at [118, 259] on div "Nail Art - Ombre (Hand)" at bounding box center [98, 260] width 90 height 12
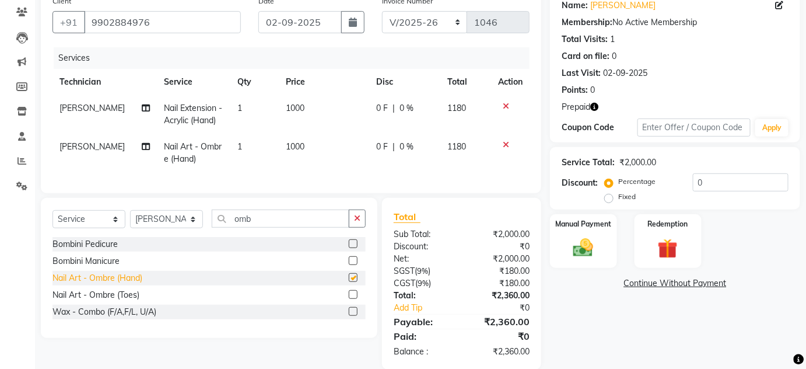
checkbox input "false"
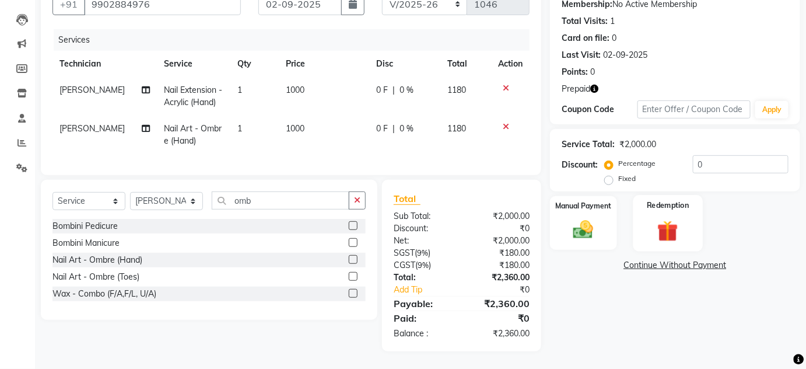
click at [668, 218] on img at bounding box center [668, 231] width 34 height 26
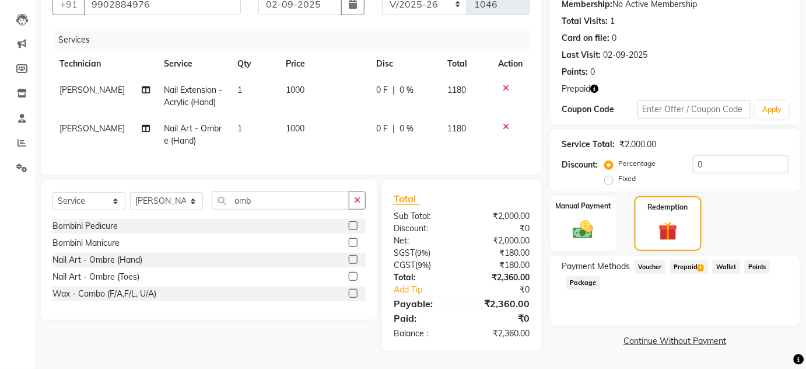
click at [679, 260] on span "Prepaid 1" at bounding box center [690, 266] width 38 height 13
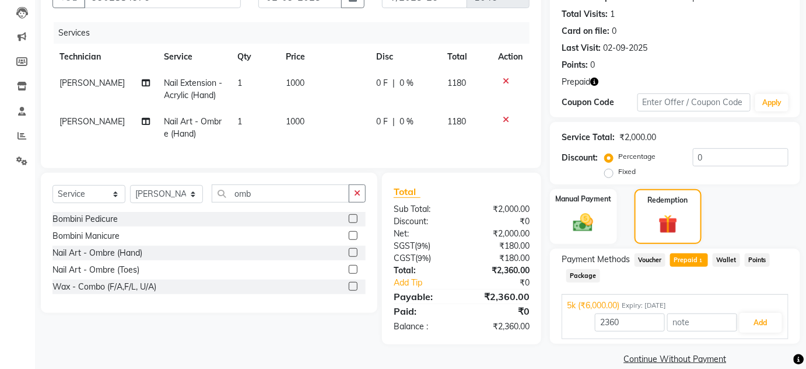
scroll to position [138, 0]
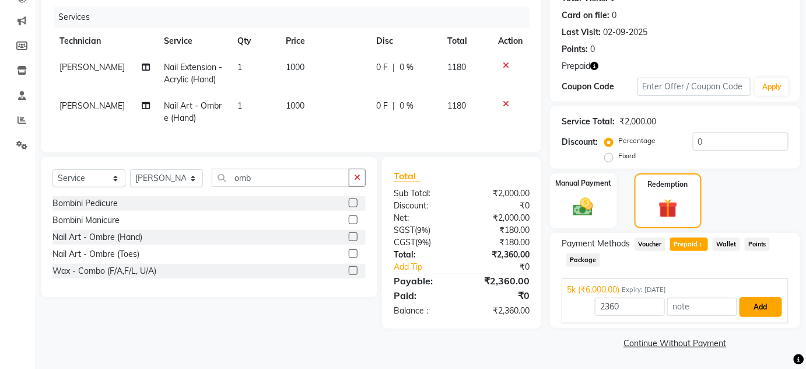
click at [754, 308] on button "Add" at bounding box center [761, 307] width 43 height 20
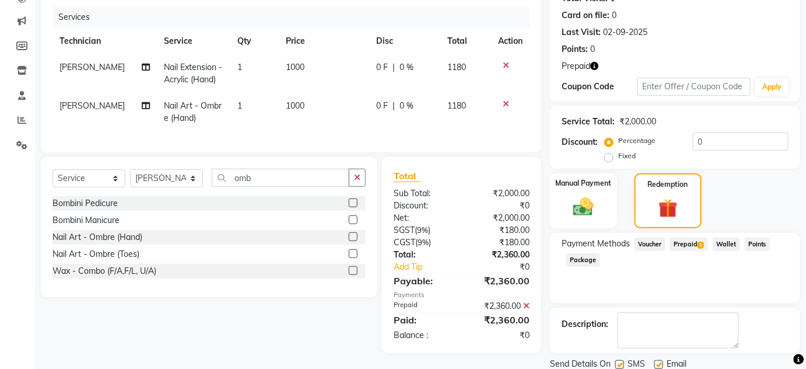
click at [621, 362] on label at bounding box center [620, 364] width 9 height 9
click at [621, 362] on input "checkbox" at bounding box center [620, 365] width 8 height 8
checkbox input "false"
click at [659, 364] on label at bounding box center [659, 364] width 9 height 9
click at [659, 364] on input "checkbox" at bounding box center [659, 365] width 8 height 8
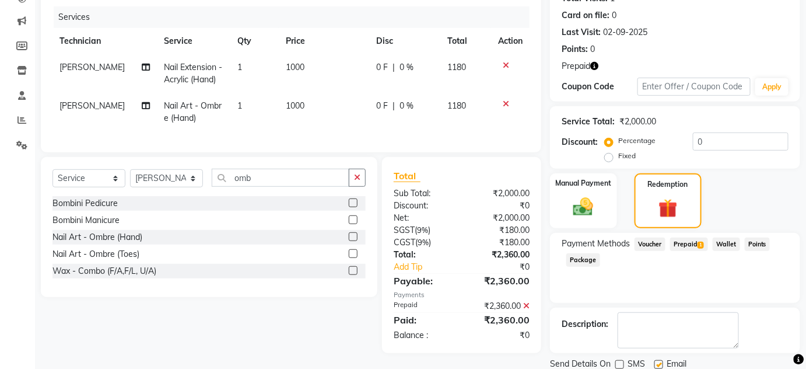
checkbox input "false"
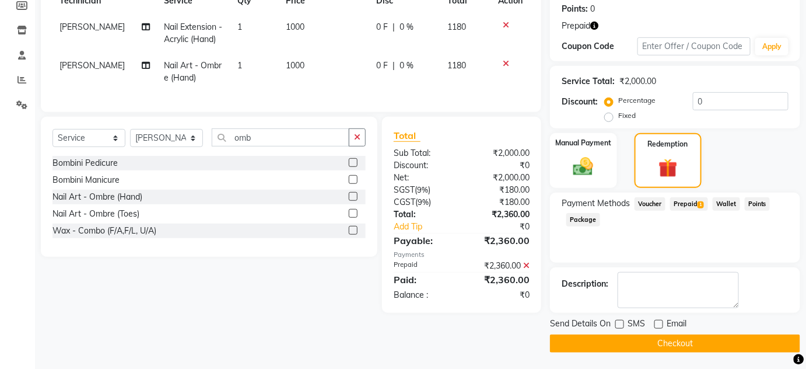
click at [714, 336] on button "Checkout" at bounding box center [675, 343] width 250 height 18
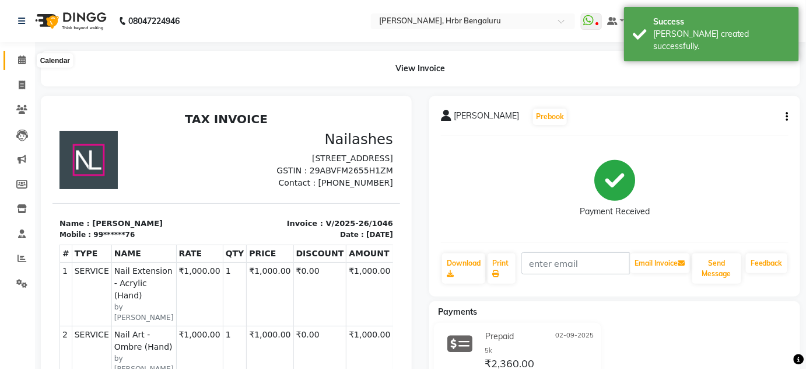
click at [23, 59] on icon at bounding box center [22, 59] width 8 height 9
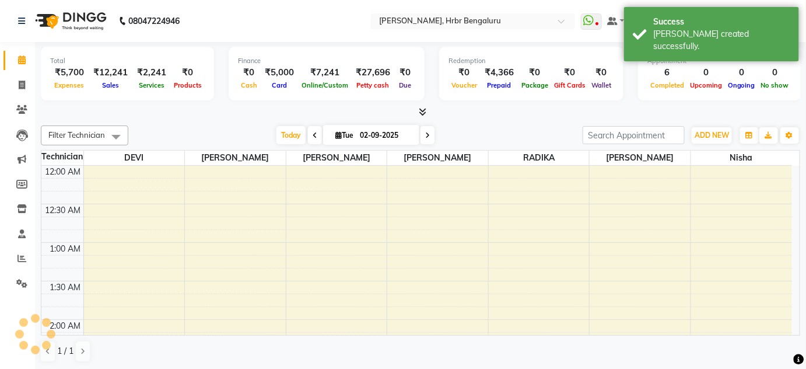
scroll to position [1503, 0]
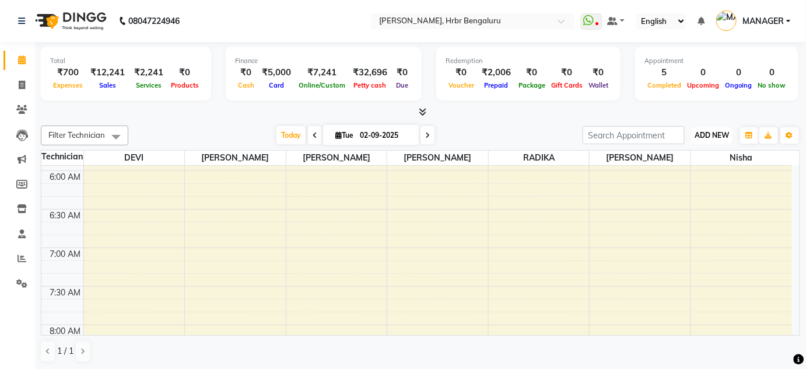
click at [715, 131] on span "ADD NEW" at bounding box center [712, 135] width 34 height 9
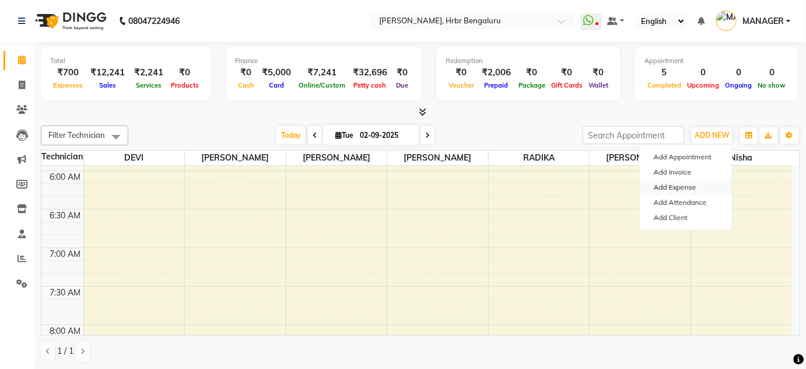
click at [685, 191] on link "Add Expense" at bounding box center [686, 187] width 92 height 15
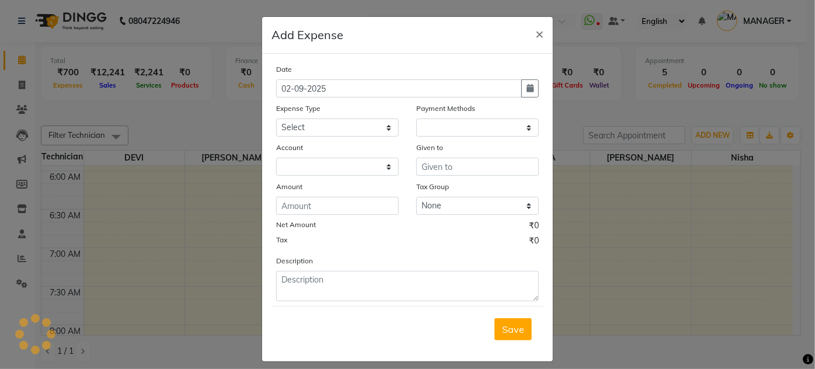
select select "1"
select select "1935"
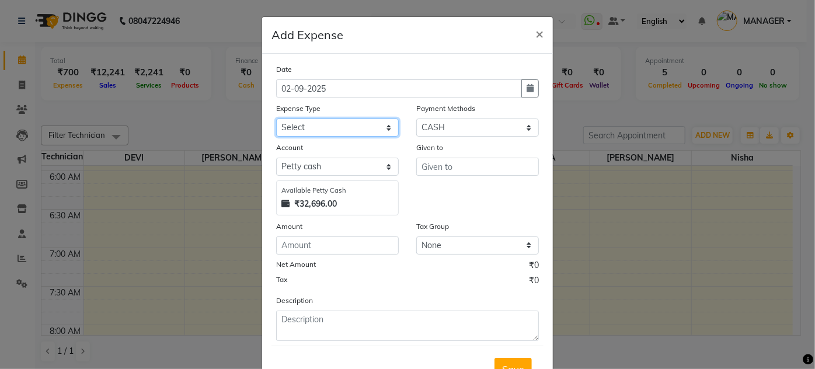
click at [289, 130] on select "Select acetone Advance Salary bank deposite BBMP Beauty products Bed charges BI…" at bounding box center [337, 127] width 123 height 18
select select "3136"
click at [276, 118] on select "Select acetone Advance Salary bank deposite BBMP Beauty products Bed charges BI…" at bounding box center [337, 127] width 123 height 18
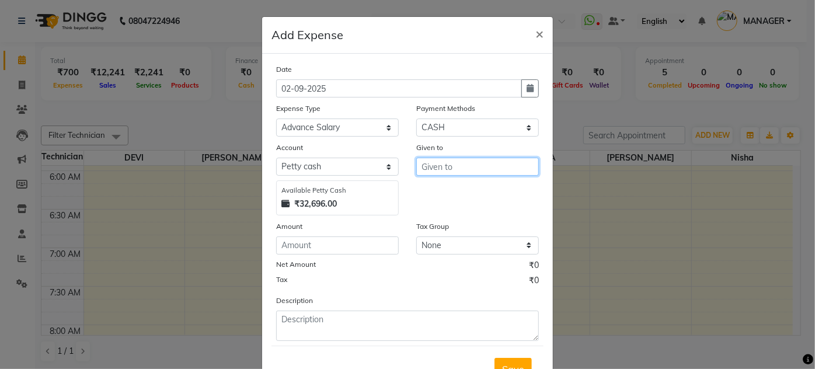
click at [442, 169] on input "text" at bounding box center [477, 167] width 123 height 18
type input "[PERSON_NAME]"
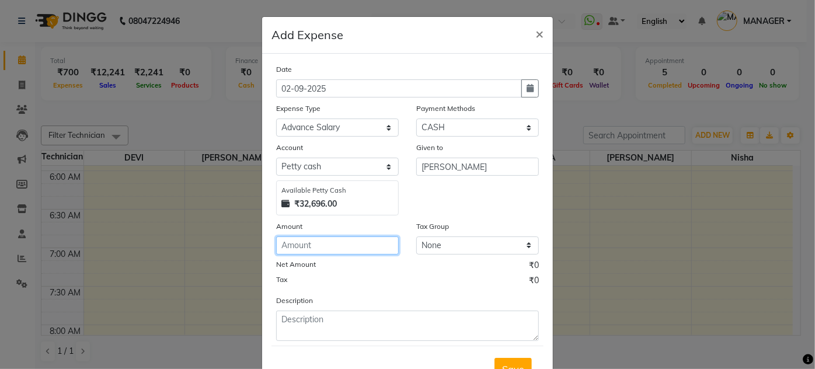
click at [337, 247] on input "number" at bounding box center [337, 245] width 123 height 18
type input "5000"
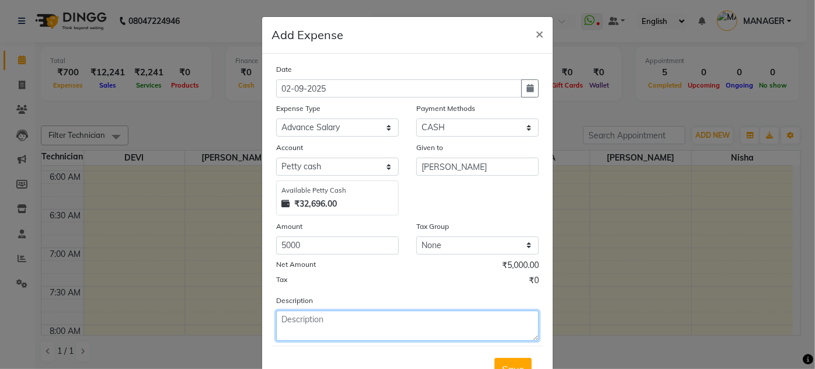
click at [344, 326] on textarea at bounding box center [407, 325] width 263 height 30
type textarea "advance"
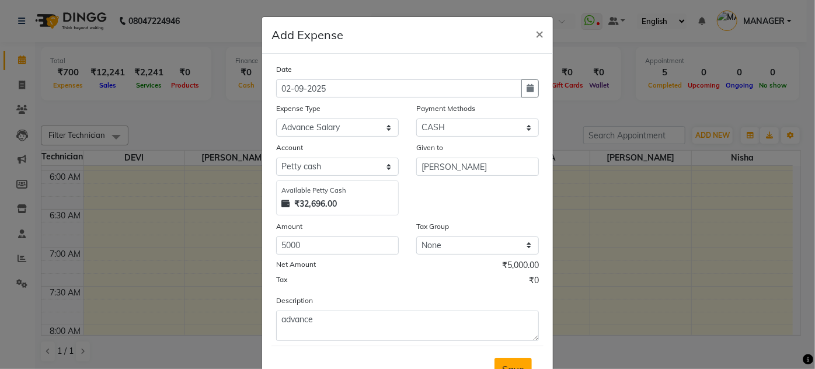
click at [512, 359] on button "Save" at bounding box center [512, 369] width 37 height 22
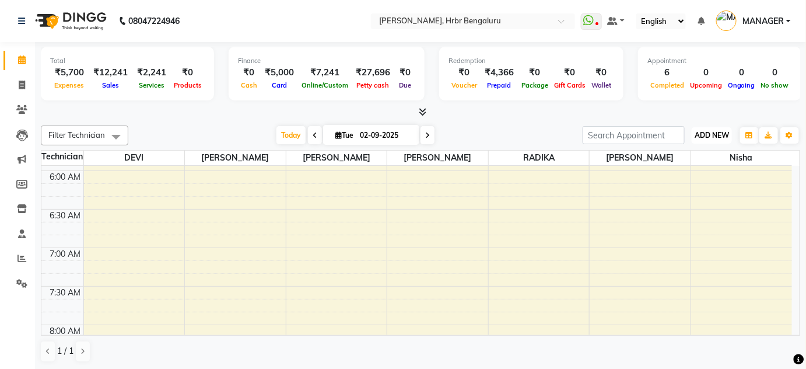
click at [702, 141] on button "ADD NEW Toggle Dropdown" at bounding box center [712, 135] width 40 height 16
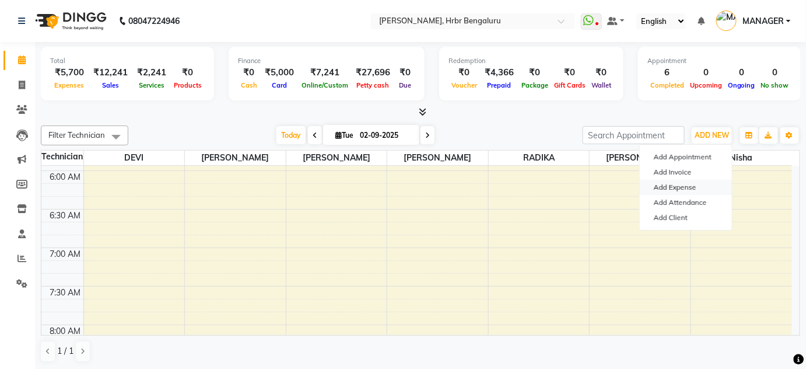
click at [672, 186] on link "Add Expense" at bounding box center [686, 187] width 92 height 15
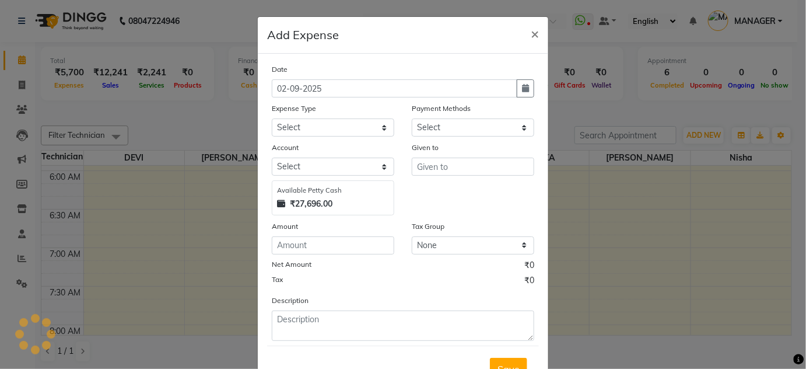
select select "1"
select select "1935"
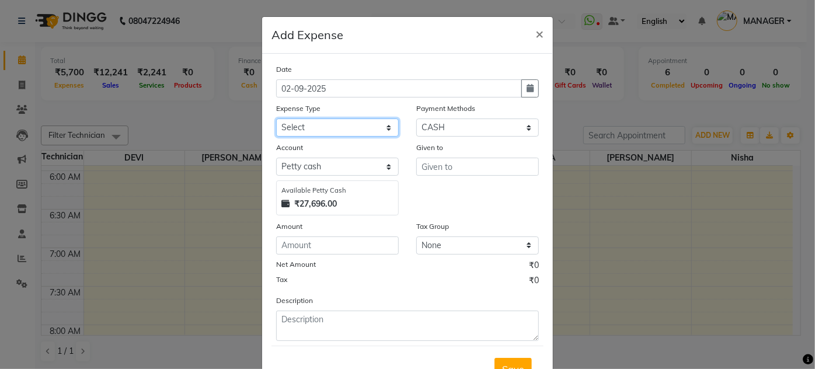
click at [354, 135] on select "Select acetone Advance Salary bank deposite BBMP Beauty products Bed charges BI…" at bounding box center [337, 127] width 123 height 18
select select "3135"
click at [276, 118] on select "Select acetone Advance Salary bank deposite BBMP Beauty products Bed charges BI…" at bounding box center [337, 127] width 123 height 18
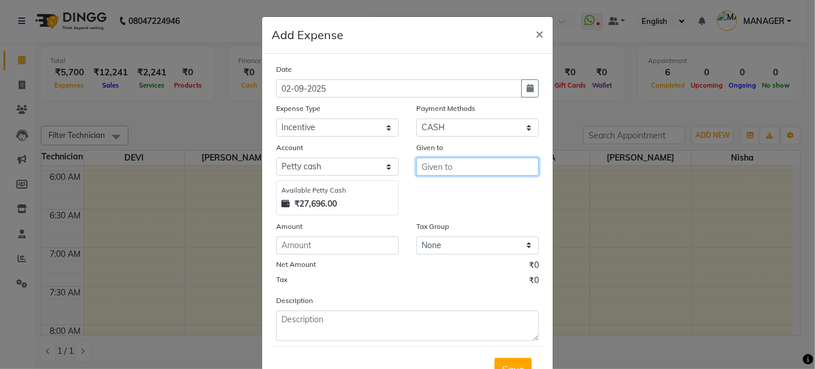
click at [502, 166] on input "text" at bounding box center [477, 167] width 123 height 18
type input "DEVI"
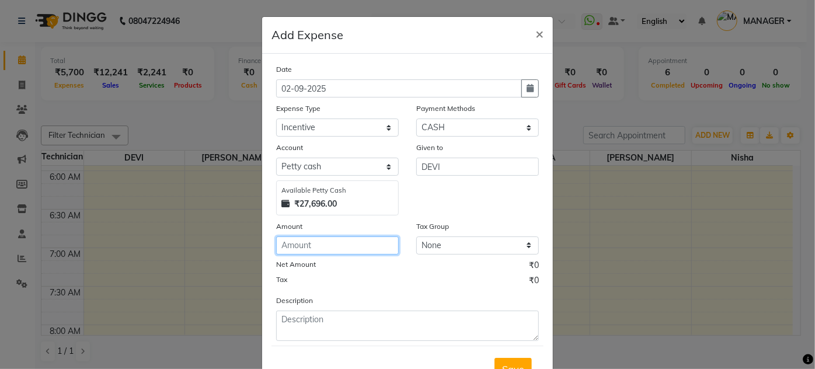
click at [291, 243] on input "number" at bounding box center [337, 245] width 123 height 18
type input "200"
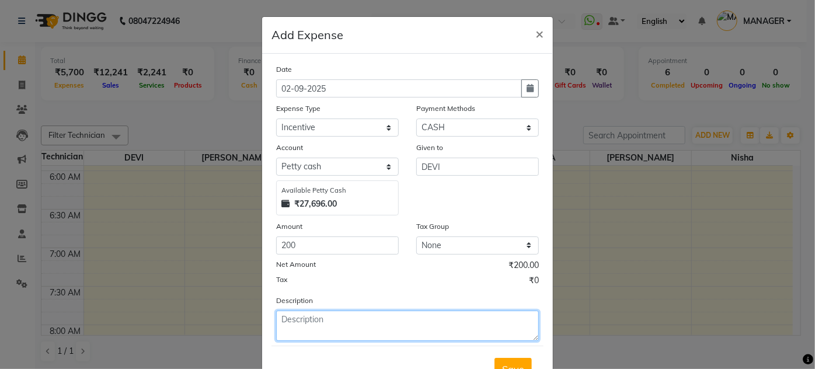
click at [326, 319] on textarea at bounding box center [407, 325] width 263 height 30
type textarea "MB"
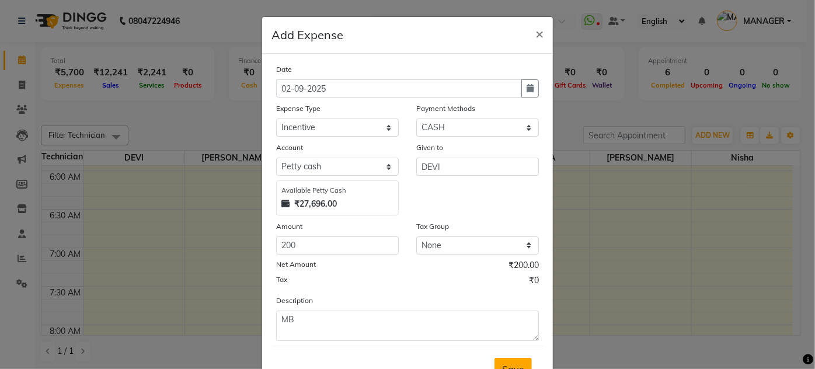
click at [504, 361] on button "Save" at bounding box center [512, 369] width 37 height 22
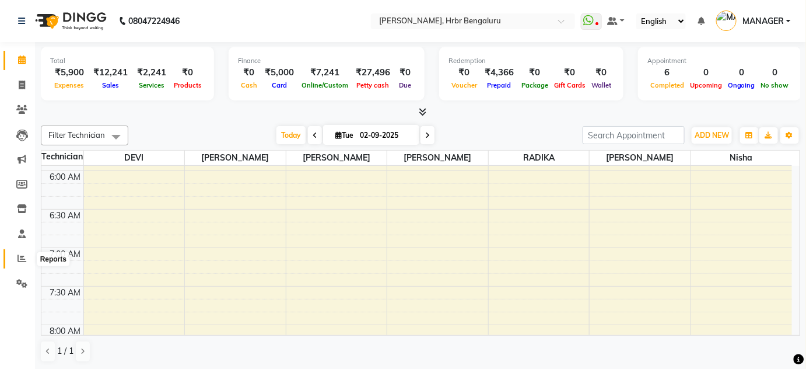
click at [24, 261] on icon at bounding box center [22, 258] width 9 height 9
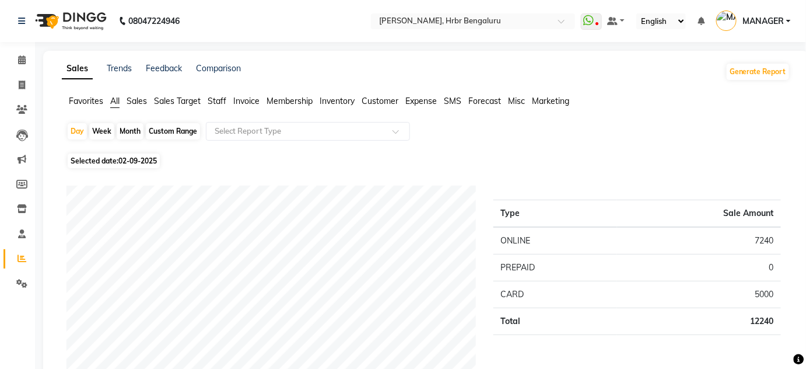
click at [378, 103] on span "Customer" at bounding box center [380, 101] width 37 height 11
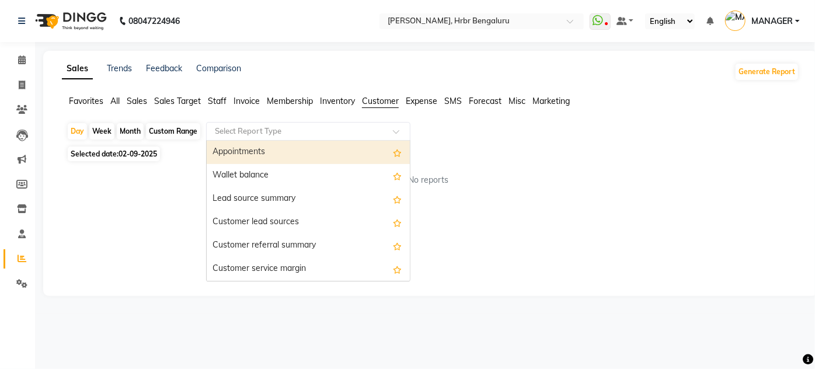
drag, startPoint x: 396, startPoint y: 133, endPoint x: 405, endPoint y: 163, distance: 31.7
click at [405, 141] on ng-select "Select Report Type Appointments Wallet balance Lead source summary Customer lea…" at bounding box center [308, 131] width 204 height 19
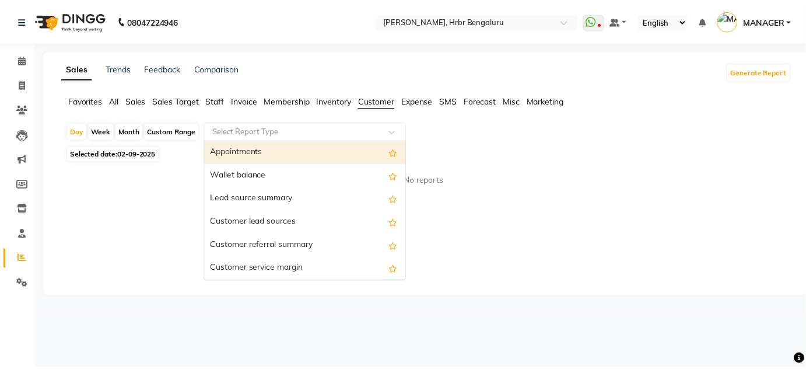
scroll to position [163, 0]
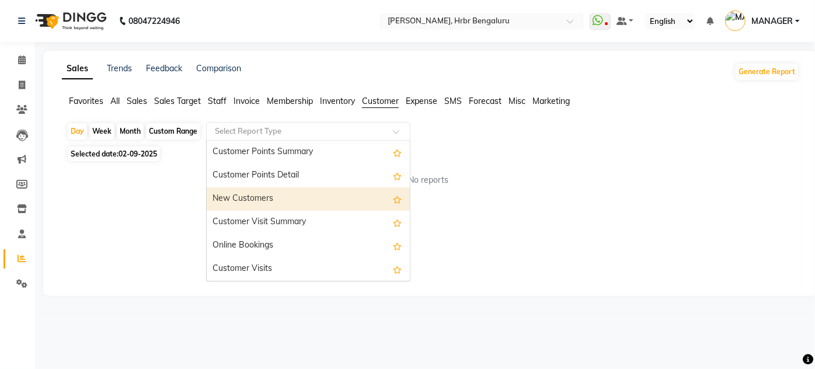
click at [230, 197] on div "New Customers" at bounding box center [308, 198] width 203 height 23
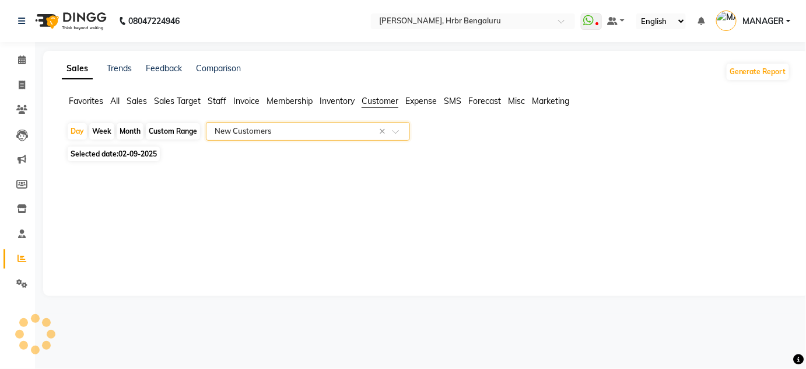
select select "csv"
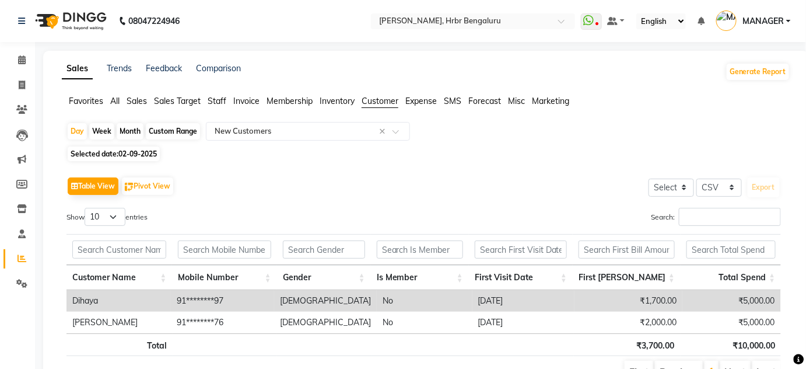
click at [210, 106] on li "Staff" at bounding box center [217, 101] width 19 height 12
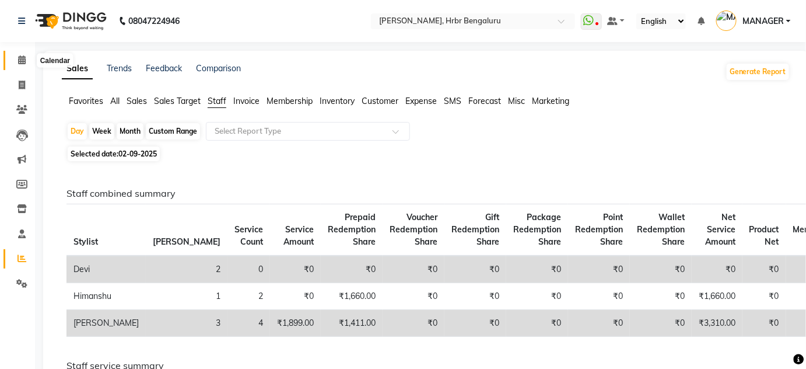
click at [16, 58] on span at bounding box center [22, 60] width 20 height 13
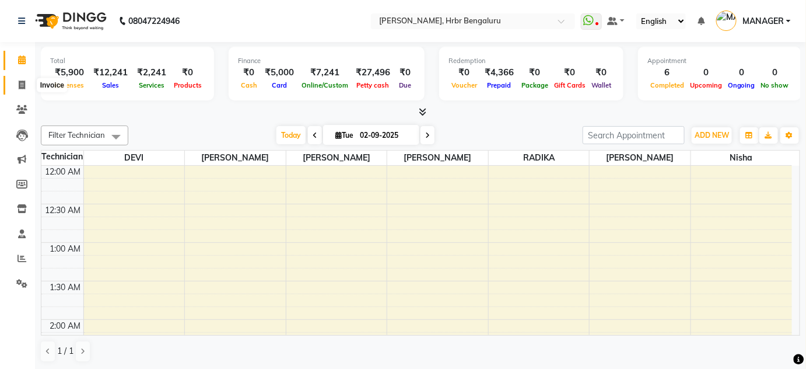
click at [23, 85] on icon at bounding box center [22, 85] width 6 height 9
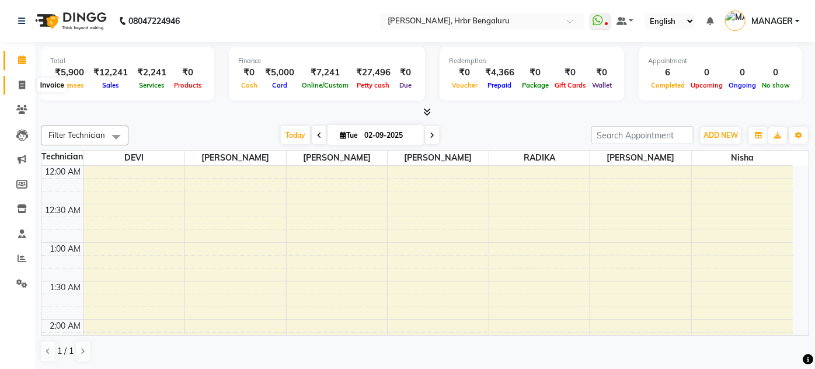
select select "3771"
select select "service"
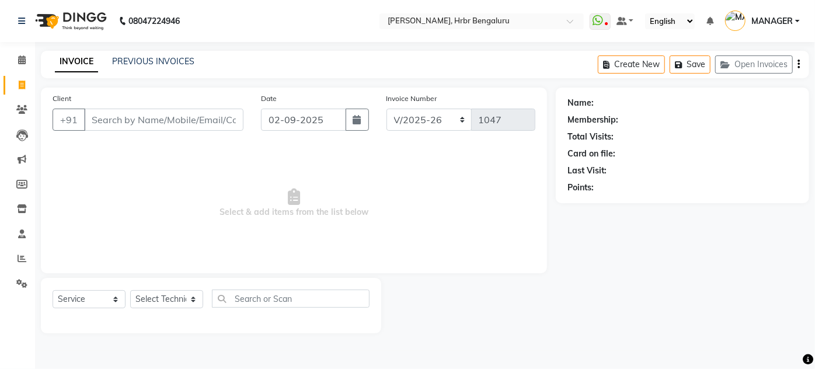
click at [168, 55] on div "PREVIOUS INVOICES" at bounding box center [153, 61] width 82 height 12
click at [158, 58] on link "PREVIOUS INVOICES" at bounding box center [153, 61] width 82 height 11
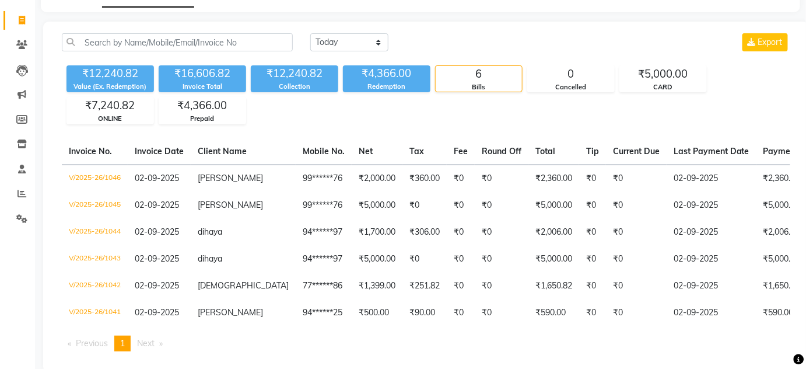
scroll to position [67, 0]
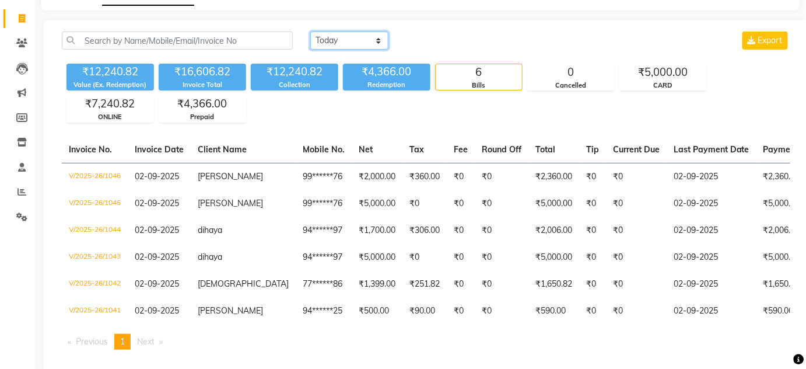
click at [351, 43] on select "Today Yesterday Custom Range" at bounding box center [349, 41] width 78 height 18
click at [310, 32] on select "Today Yesterday Custom Range" at bounding box center [349, 41] width 78 height 18
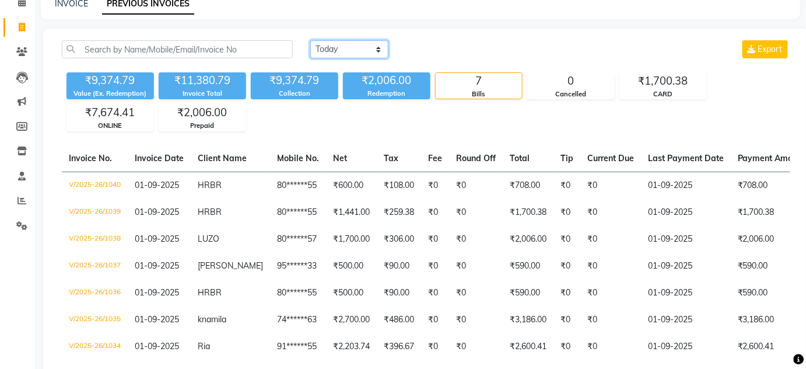
scroll to position [69, 0]
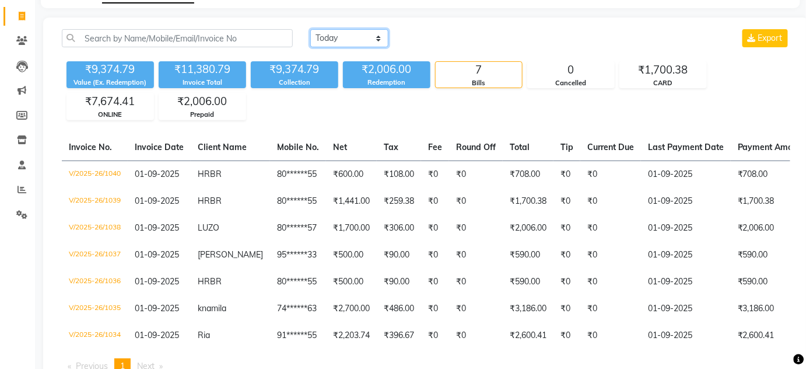
click at [361, 34] on select "Today Yesterday Custom Range" at bounding box center [349, 38] width 78 height 18
select select "today"
click at [310, 29] on select "Today Yesterday Custom Range" at bounding box center [349, 38] width 78 height 18
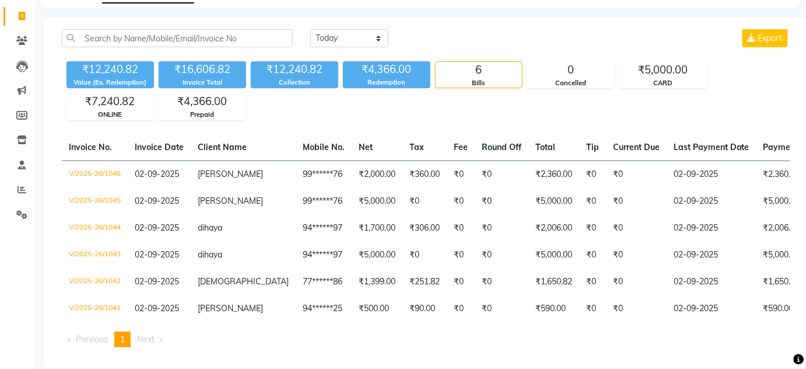
drag, startPoint x: 801, startPoint y: 203, endPoint x: 814, endPoint y: 201, distance: 13.0
click at [806, 201] on html "08047224946 Select Location × Nailashes, Hrbr Bengaluru WhatsApp Status ✕ Statu…" at bounding box center [403, 115] width 806 height 369
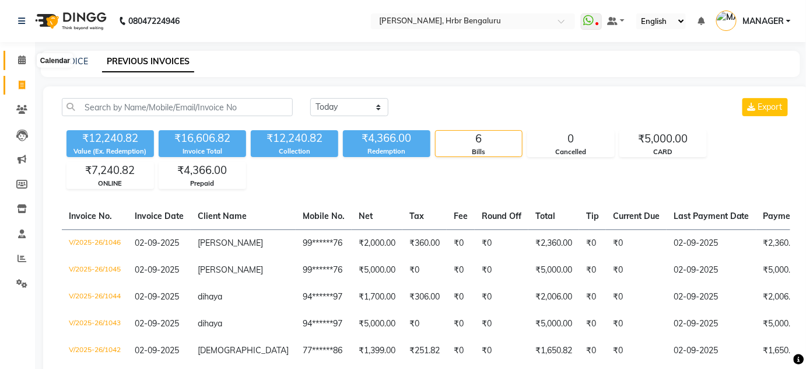
click at [21, 61] on icon at bounding box center [22, 59] width 8 height 9
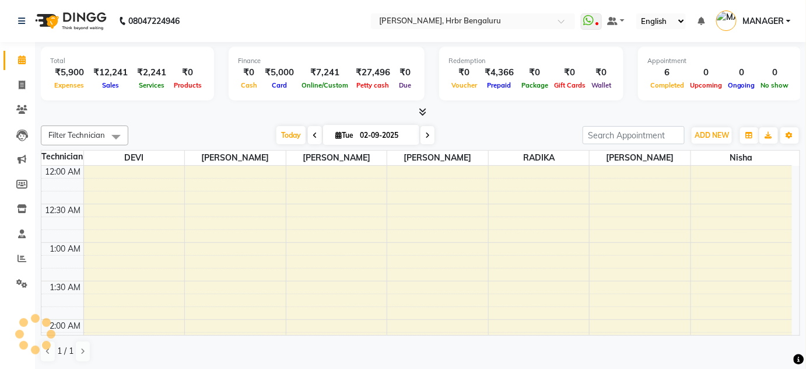
scroll to position [457, 0]
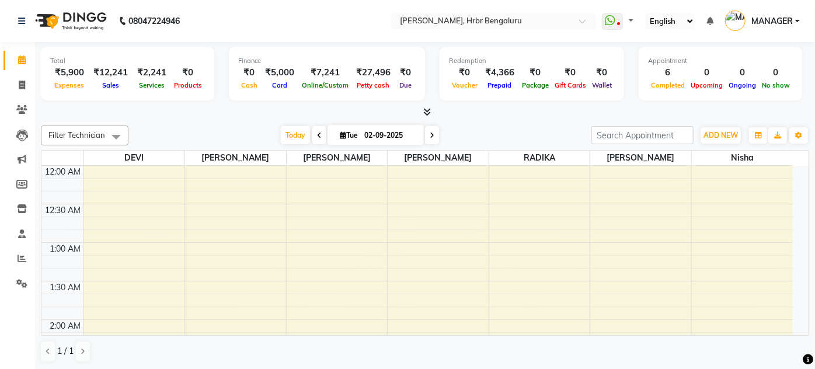
select select "en"
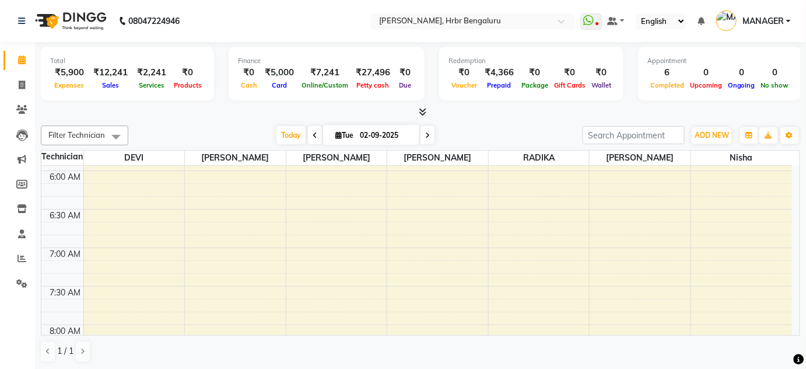
click at [423, 113] on icon at bounding box center [424, 111] width 8 height 9
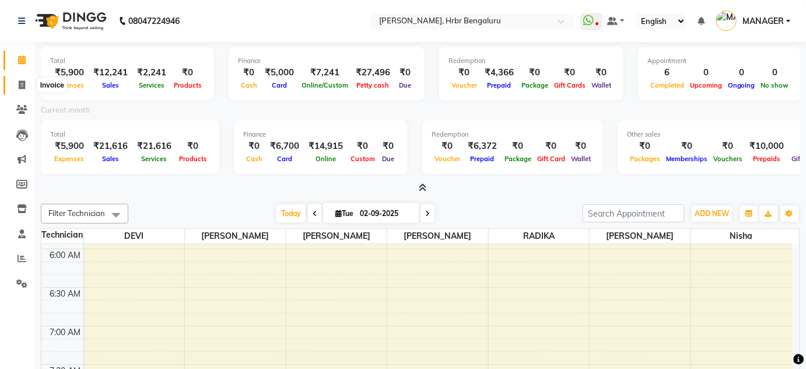
click at [19, 87] on icon at bounding box center [22, 85] width 6 height 9
select select "service"
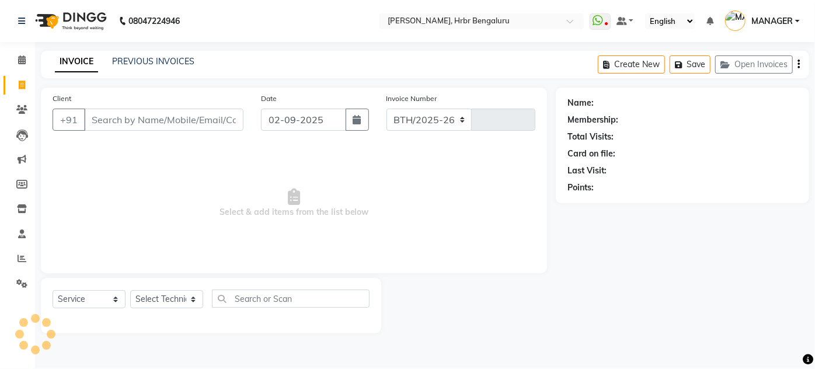
select select "3771"
type input "1047"
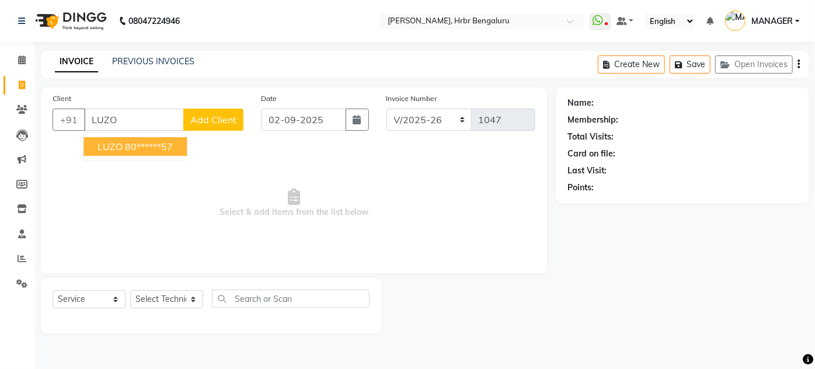
click at [131, 143] on ngb-highlight "80******57" at bounding box center [149, 147] width 48 height 12
type input "80******57"
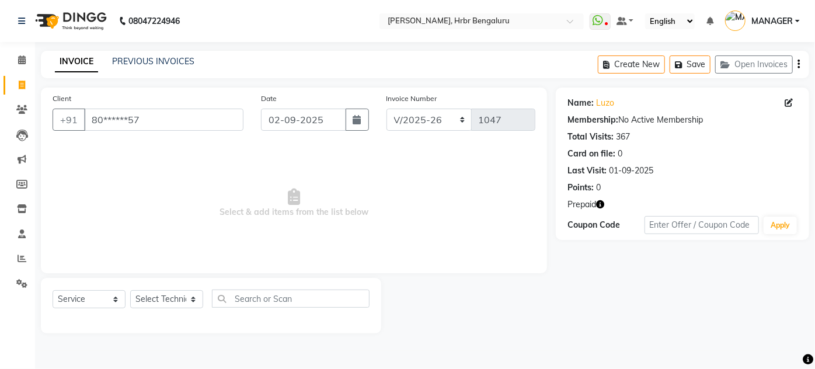
click at [603, 202] on icon "button" at bounding box center [600, 204] width 8 height 8
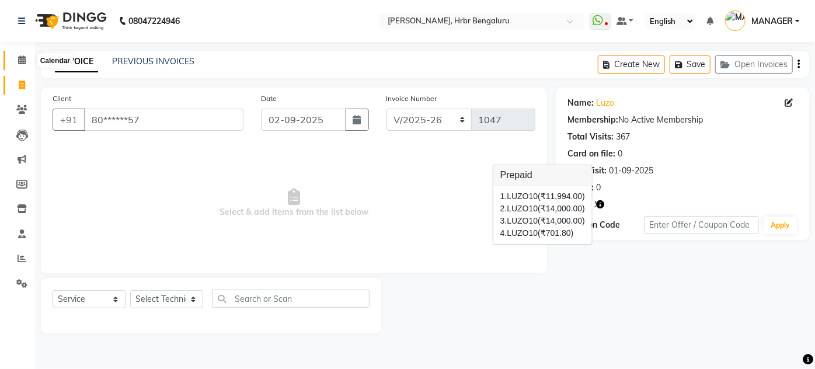
click at [21, 59] on icon at bounding box center [22, 59] width 8 height 9
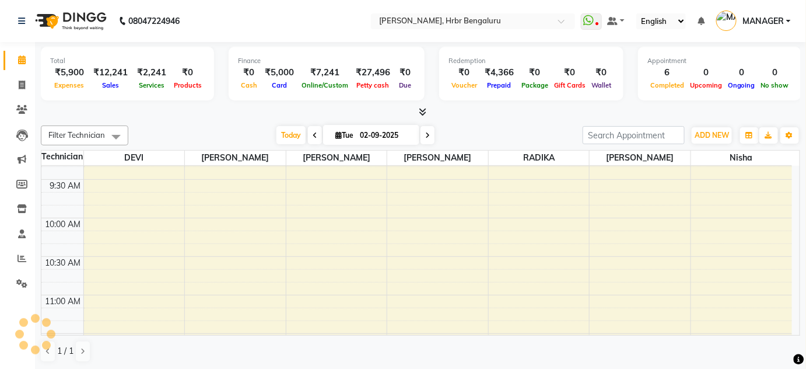
scroll to position [457, 0]
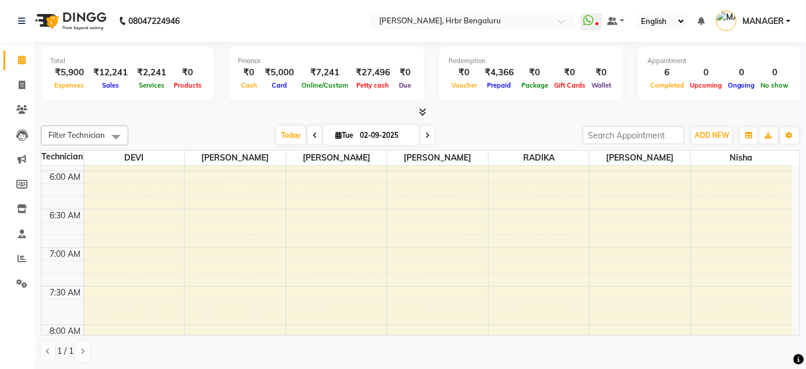
click at [424, 113] on icon at bounding box center [424, 111] width 8 height 9
